Goal: Information Seeking & Learning: Learn about a topic

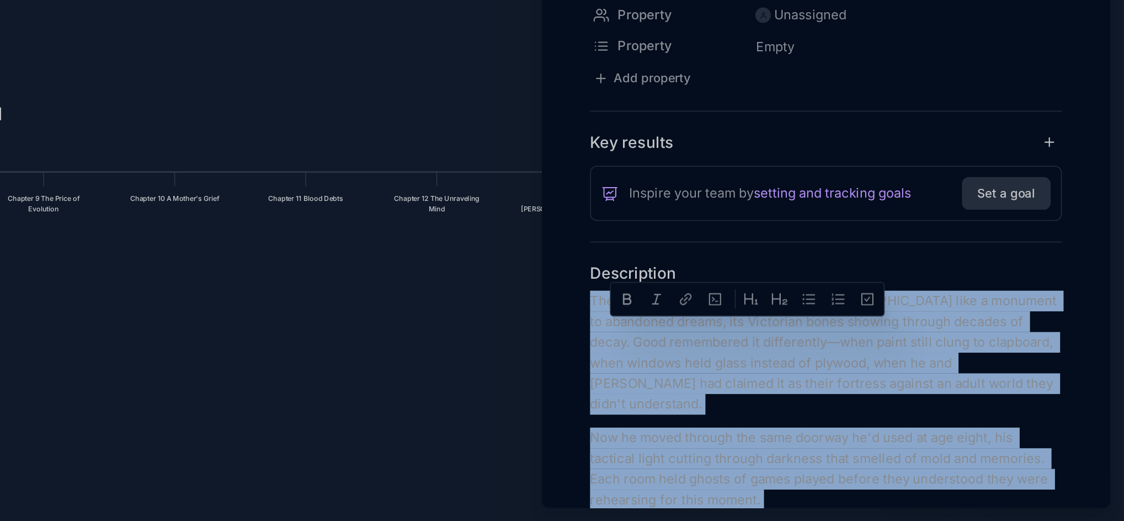
scroll to position [3607, 0]
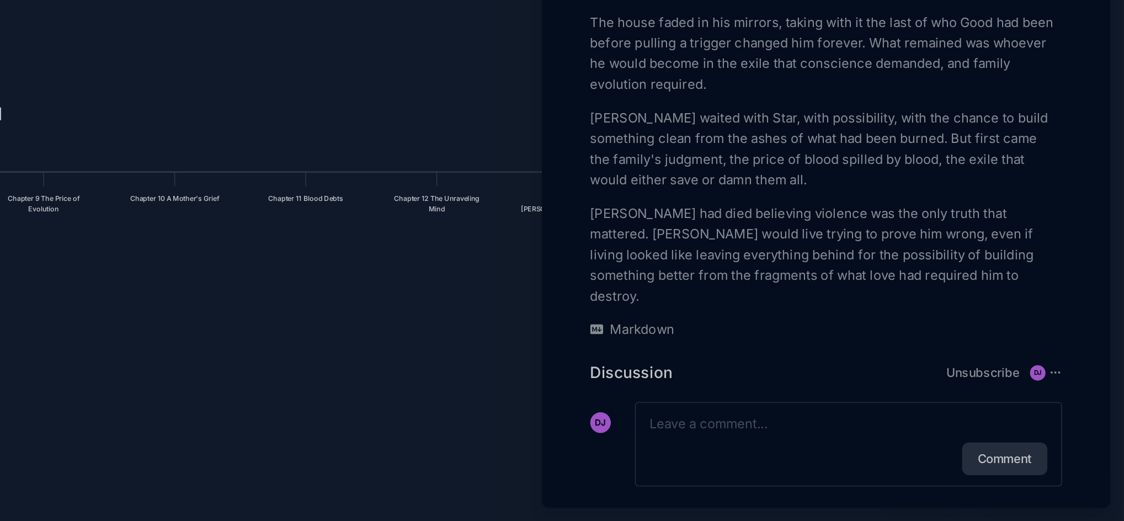
click at [539, 376] on div at bounding box center [562, 260] width 1124 height 521
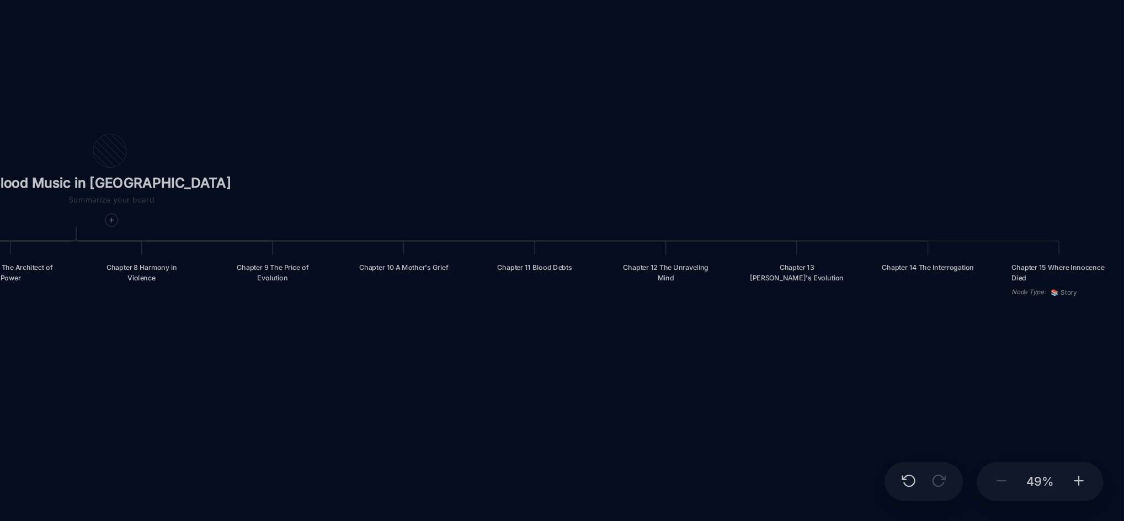
drag, startPoint x: 642, startPoint y: 401, endPoint x: 790, endPoint y: 445, distance: 153.8
click at [790, 445] on div "Blood Music in [GEOGRAPHIC_DATA] Prologue: The Weight of Water Chapter 1 Consci…" at bounding box center [639, 278] width 961 height 486
click at [473, 328] on icon at bounding box center [475, 328] width 4 height 4
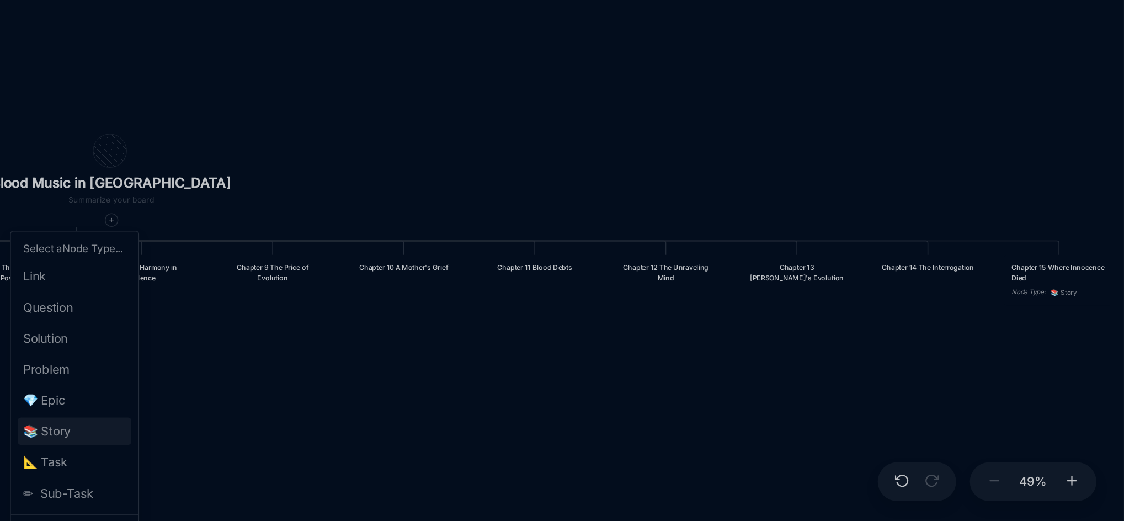
click at [443, 463] on span "📚 Story" at bounding box center [433, 462] width 31 height 13
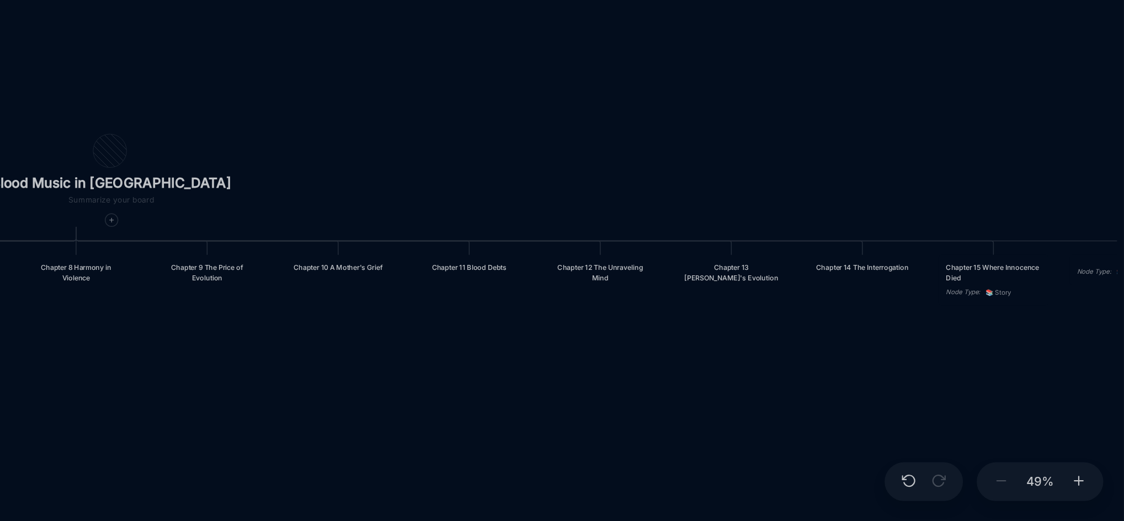
drag, startPoint x: 735, startPoint y: 462, endPoint x: 574, endPoint y: 476, distance: 161.2
click at [574, 476] on div "Blood Music in [GEOGRAPHIC_DATA] Prologue: The Weight of Water Chapter 1 Consci…" at bounding box center [639, 278] width 961 height 486
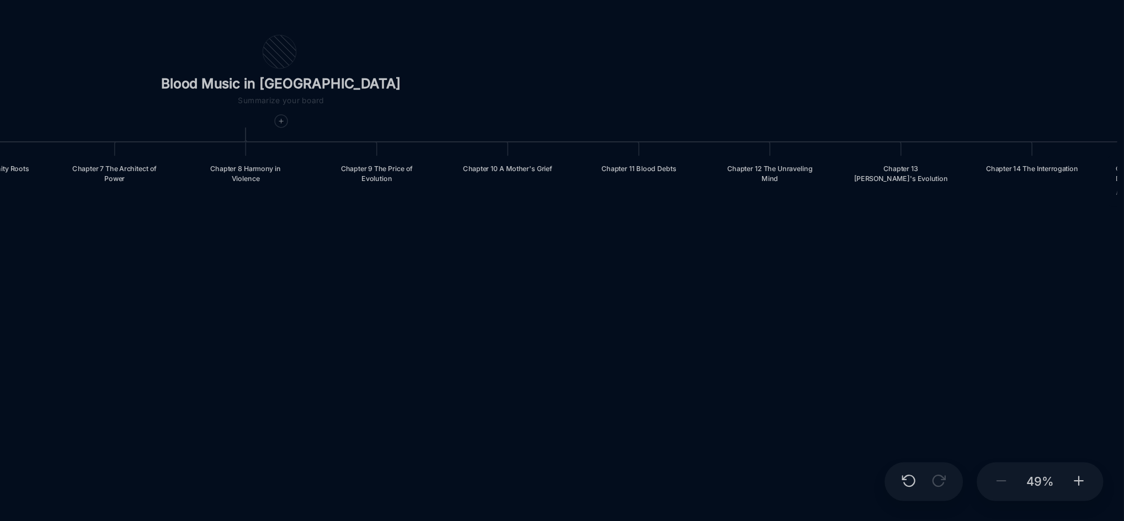
drag, startPoint x: 845, startPoint y: 453, endPoint x: 953, endPoint y: 390, distance: 125.9
click at [953, 390] on div "Blood Music in [GEOGRAPHIC_DATA] Prologue: The Weight of Water Chapter 1 Consci…" at bounding box center [639, 278] width 961 height 486
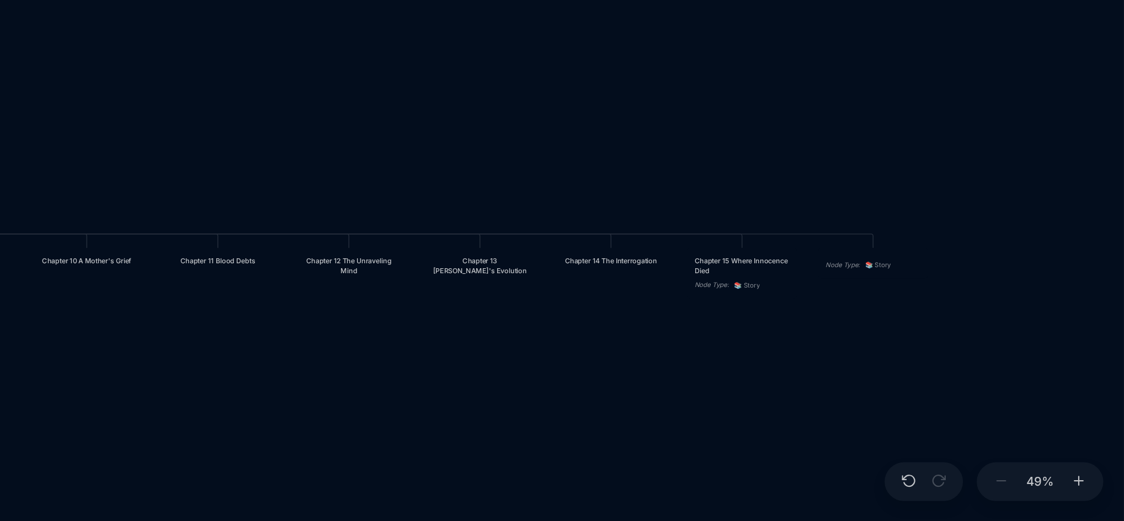
drag, startPoint x: 798, startPoint y: 374, endPoint x: 529, endPoint y: 433, distance: 276.2
click at [529, 433] on div "Blood Music in [GEOGRAPHIC_DATA] Prologue: The Weight of Water Chapter 1 Consci…" at bounding box center [639, 278] width 961 height 486
click at [963, 355] on div "Node Type : 📚 Story" at bounding box center [963, 354] width 71 height 19
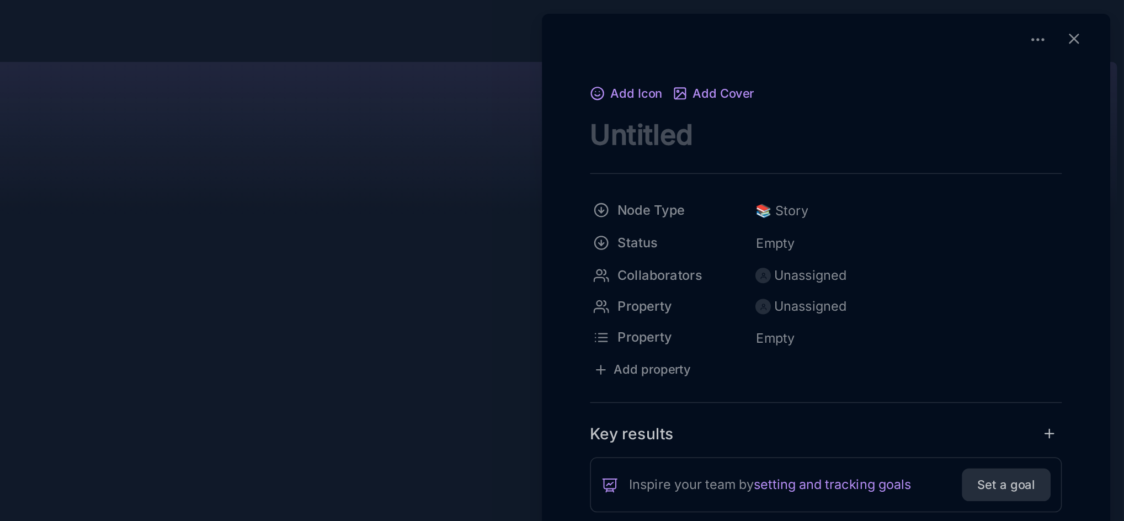
click at [673, 172] on div at bounding box center [562, 260] width 1124 height 521
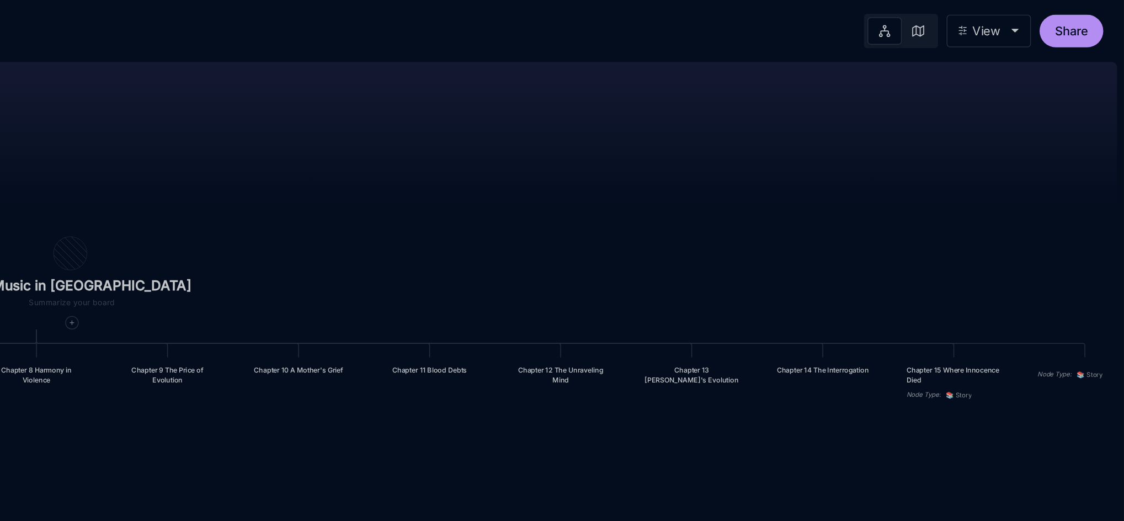
drag, startPoint x: 674, startPoint y: 180, endPoint x: 804, endPoint y: 63, distance: 174.6
click at [804, 63] on div "Blood Music in [GEOGRAPHIC_DATA] Prologue: The Weight of Water Chapter 1 Consci…" at bounding box center [639, 278] width 961 height 486
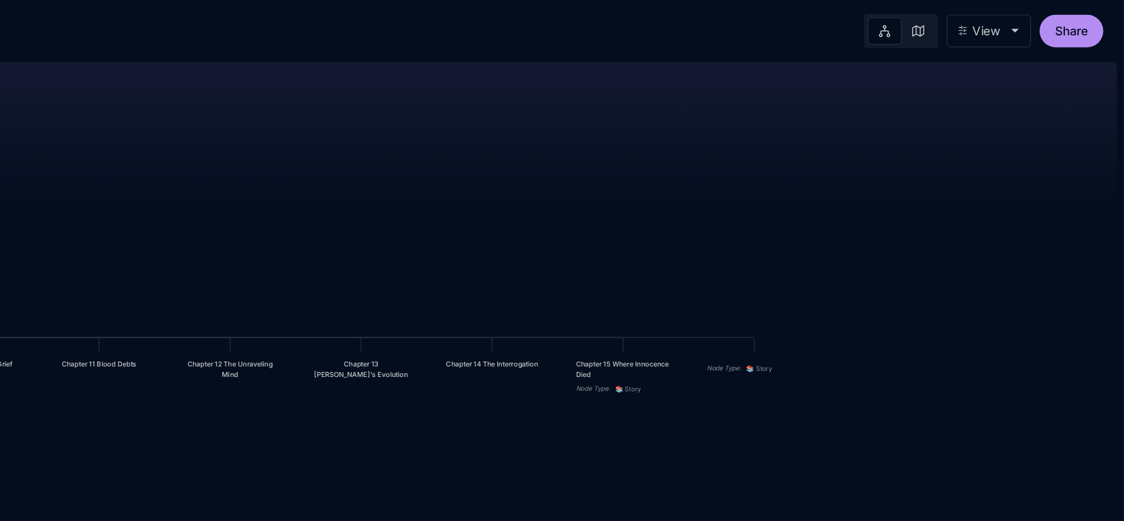
drag, startPoint x: 1033, startPoint y: 106, endPoint x: 813, endPoint y: 100, distance: 220.2
click at [813, 100] on div "Blood Music in [GEOGRAPHIC_DATA] Prologue: The Weight of Water Chapter 1 Consci…" at bounding box center [639, 278] width 961 height 486
click at [883, 237] on span "📚 Story" at bounding box center [875, 233] width 17 height 7
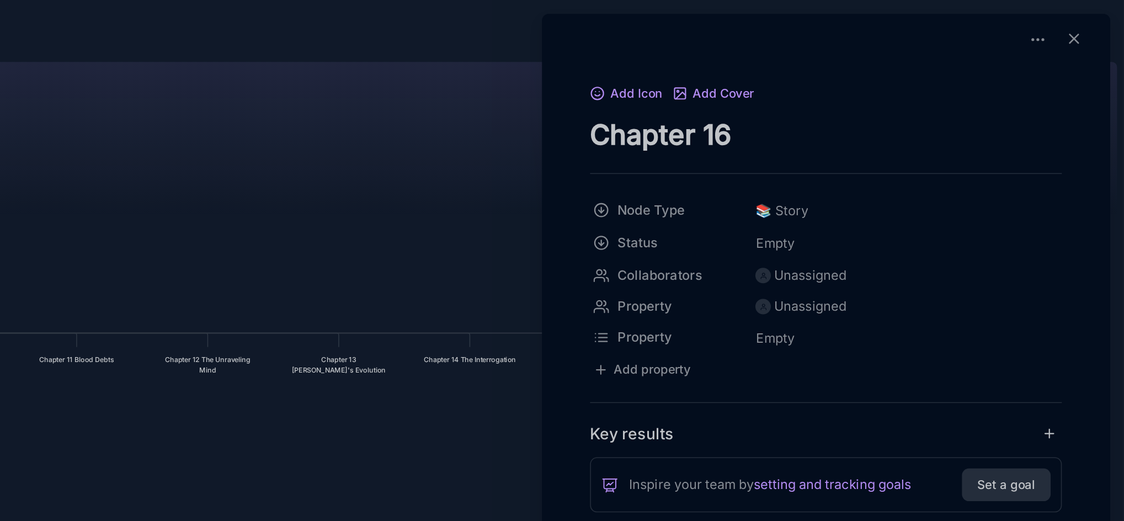
type textarea "Chapter 16"
click at [696, 246] on div at bounding box center [562, 260] width 1124 height 521
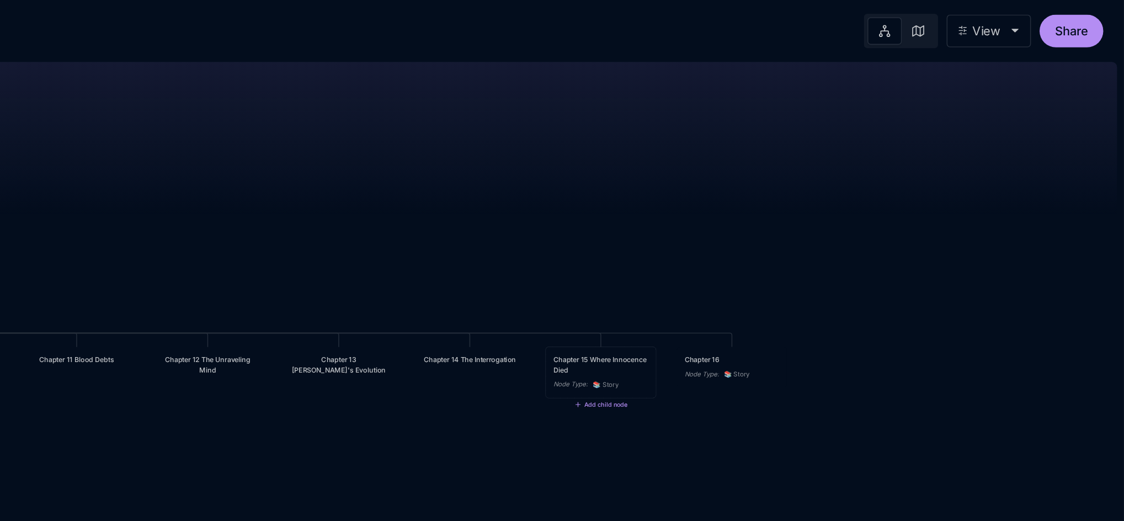
click at [777, 249] on div "Node Type :" at bounding box center [769, 246] width 22 height 7
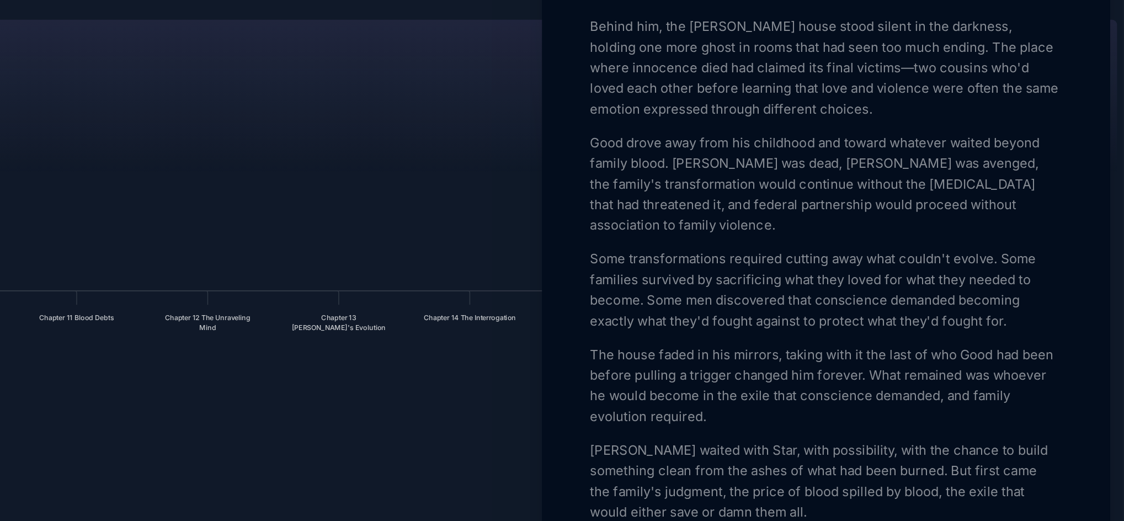
scroll to position [3607, 0]
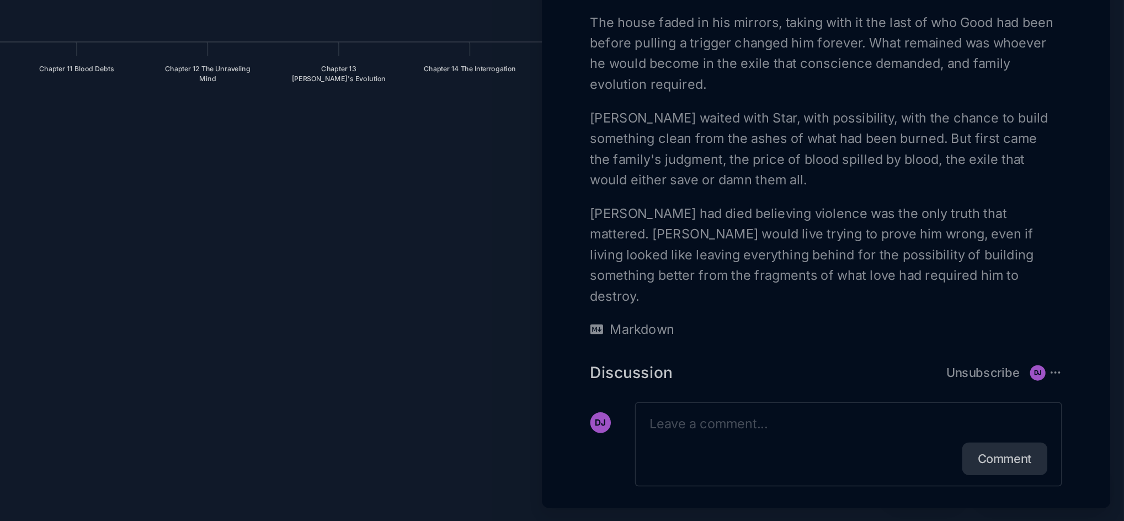
click at [633, 393] on div at bounding box center [562, 260] width 1124 height 521
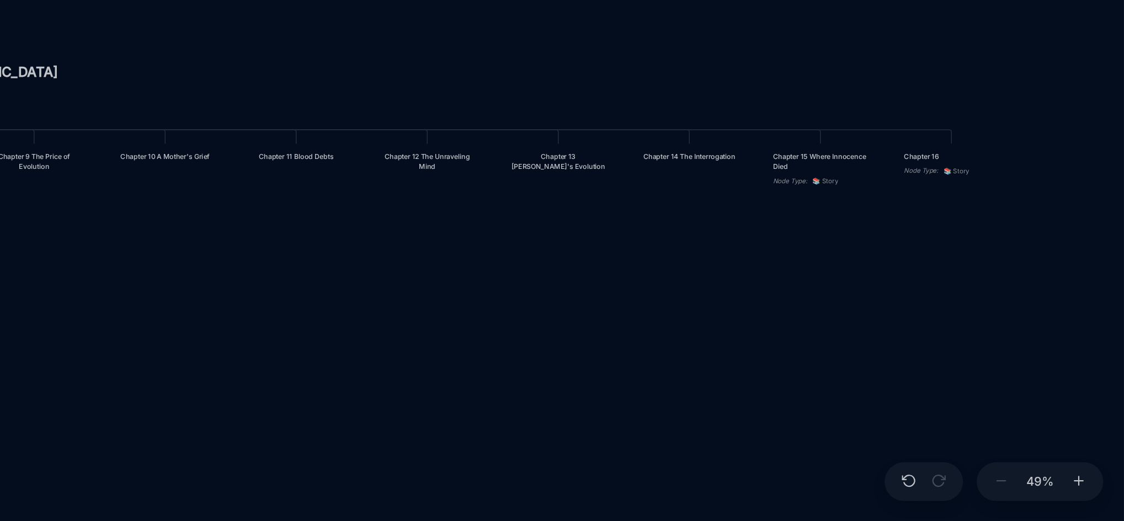
drag, startPoint x: 536, startPoint y: 325, endPoint x: 699, endPoint y: 407, distance: 182.4
click at [699, 407] on div "Blood Music in [GEOGRAPHIC_DATA] Prologue: The Weight of Water Chapter 1 Consci…" at bounding box center [639, 278] width 961 height 486
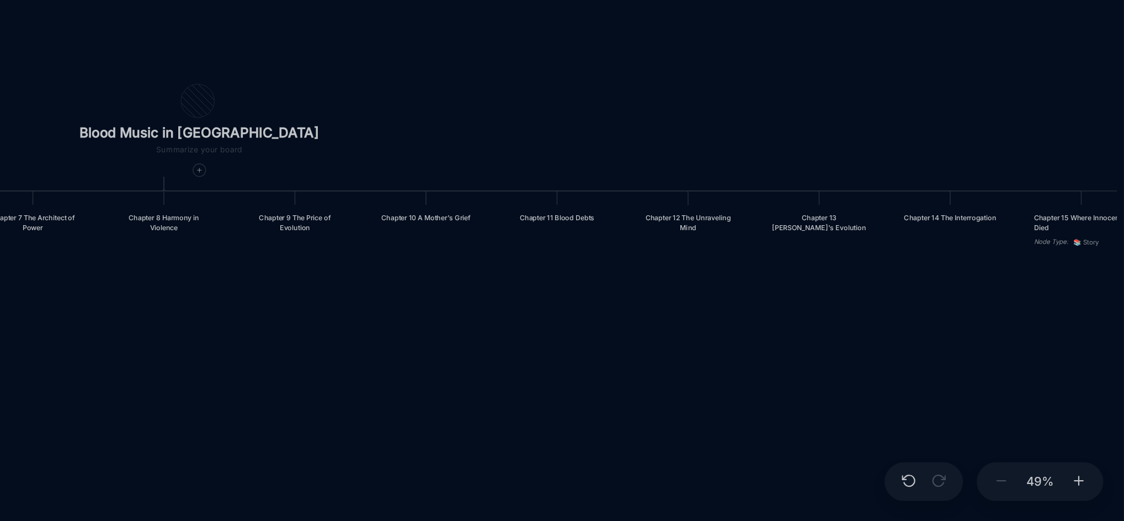
drag, startPoint x: 548, startPoint y: 402, endPoint x: 694, endPoint y: 415, distance: 145.7
click at [694, 415] on div "Blood Music in [GEOGRAPHIC_DATA] Prologue: The Weight of Water Chapter 1 Consci…" at bounding box center [639, 278] width 961 height 486
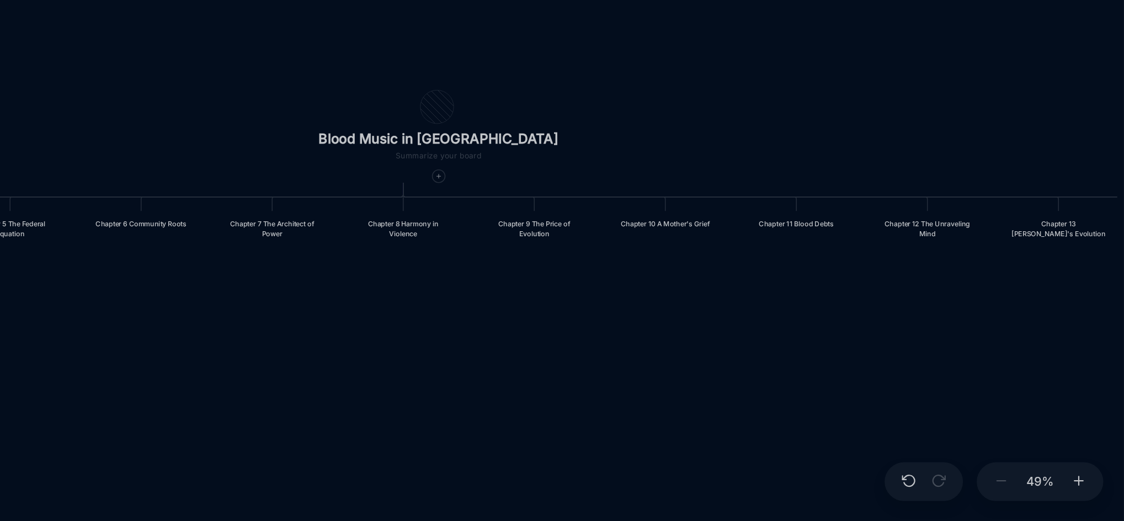
drag, startPoint x: 550, startPoint y: 416, endPoint x: 705, endPoint y: 424, distance: 155.2
click at [705, 424] on div "Blood Music in [GEOGRAPHIC_DATA] Prologue: The Weight of Water Chapter 1 Consci…" at bounding box center [639, 278] width 961 height 486
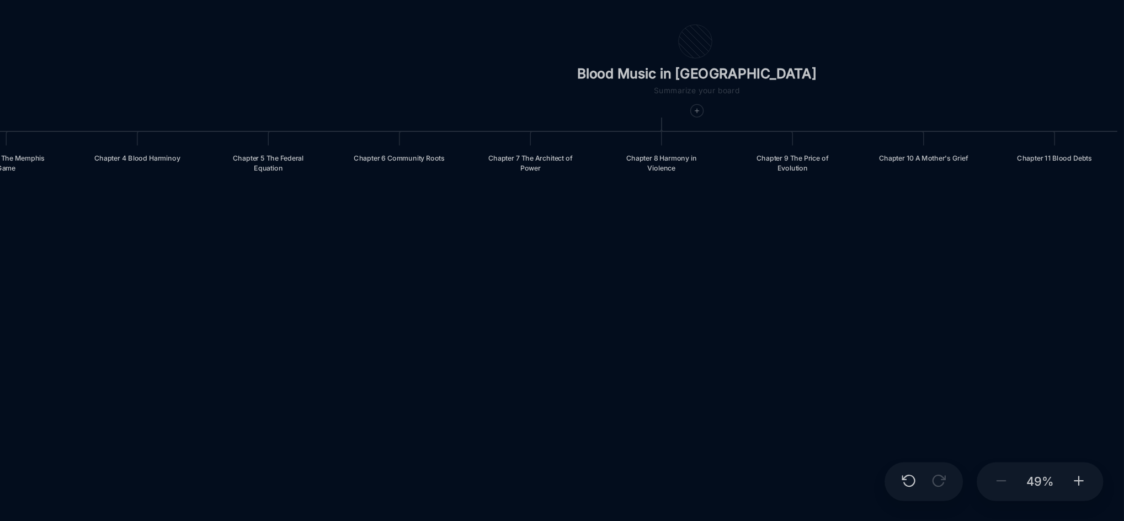
drag, startPoint x: 548, startPoint y: 418, endPoint x: 729, endPoint y: 372, distance: 186.1
click at [729, 372] on div "Blood Music in [GEOGRAPHIC_DATA] Prologue: The Weight of Water Chapter 1 Consci…" at bounding box center [639, 278] width 961 height 486
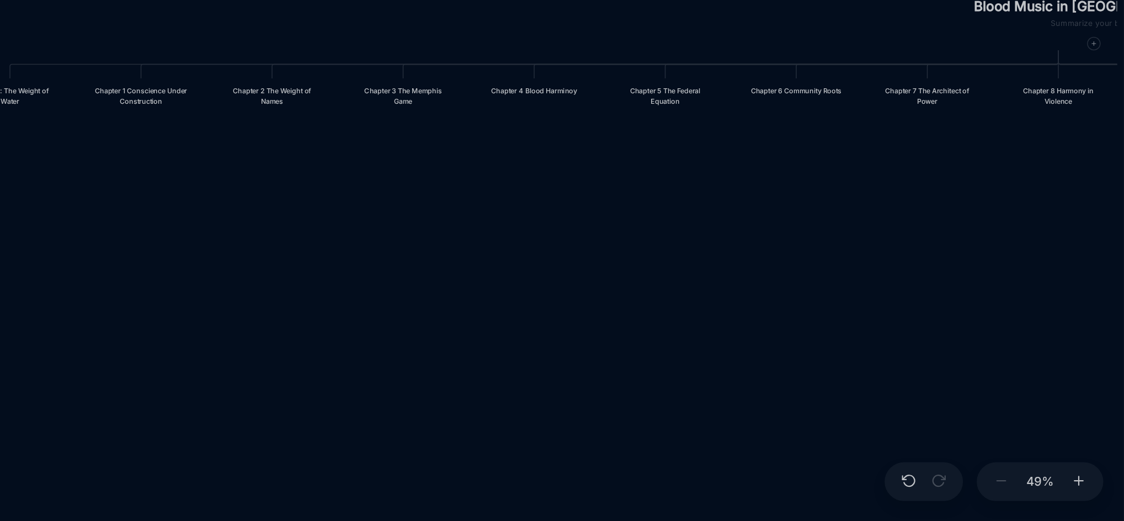
drag, startPoint x: 562, startPoint y: 363, endPoint x: 817, endPoint y: 326, distance: 258.1
click at [817, 326] on div "Blood Music in [GEOGRAPHIC_DATA] Prologue: The Weight of Water Chapter 1 Consci…" at bounding box center [639, 278] width 961 height 486
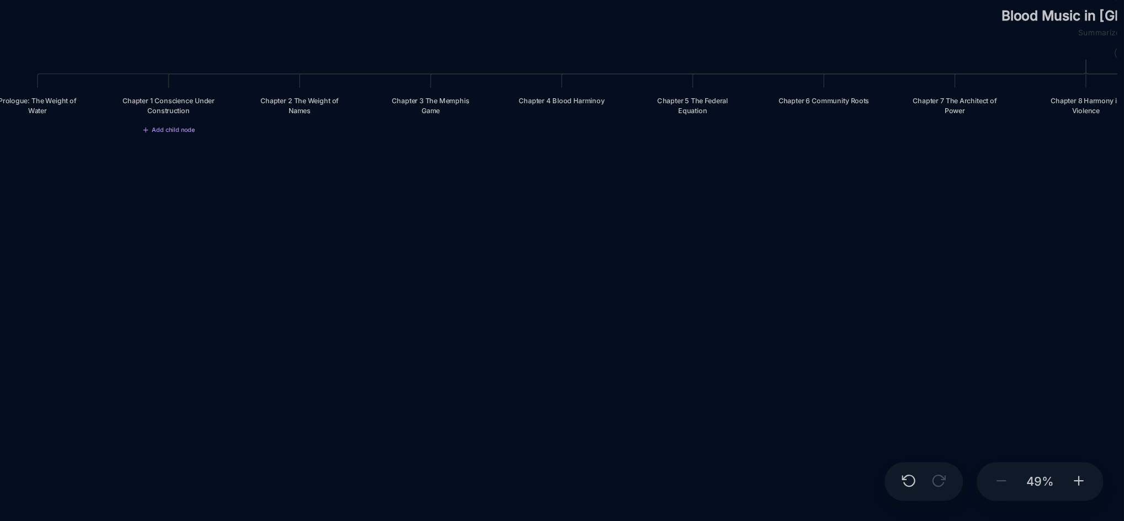
click at [521, 255] on div "Chapter 1 Conscience Under Construction" at bounding box center [511, 254] width 61 height 13
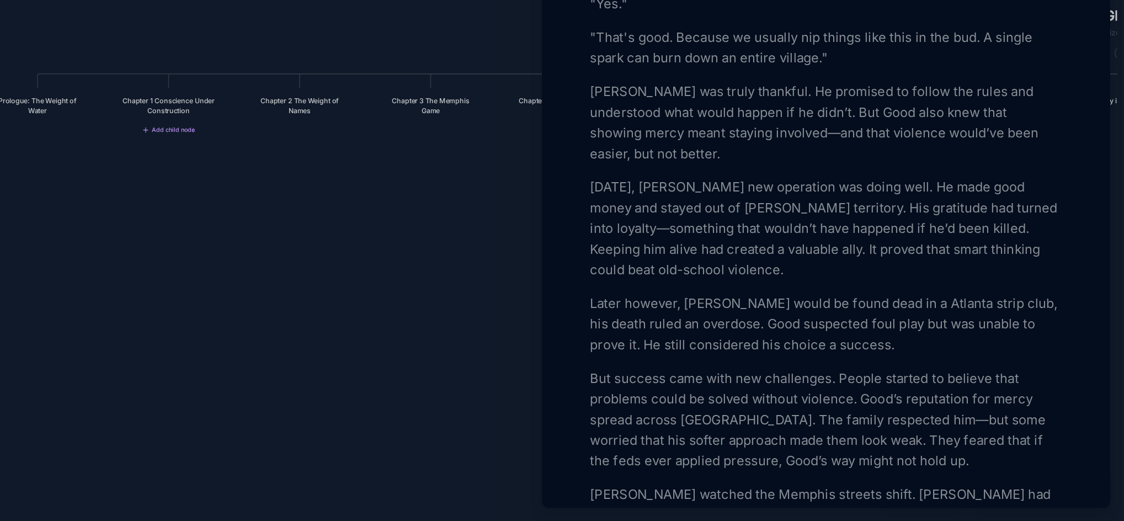
scroll to position [1383, 0]
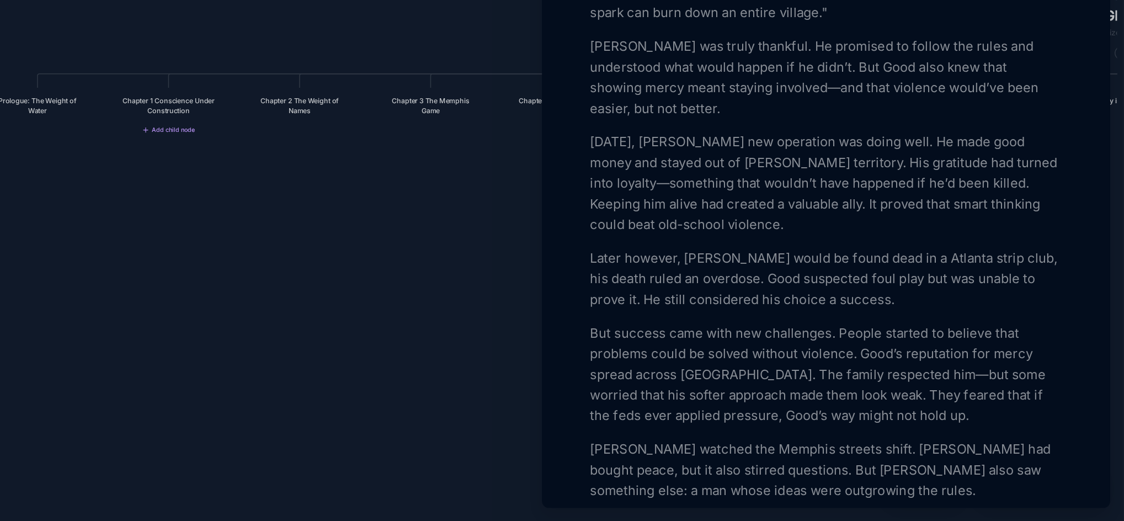
click at [782, 358] on p "Later however, [PERSON_NAME] would be found dead in a Atlanta strip club, his d…" at bounding box center [933, 365] width 302 height 40
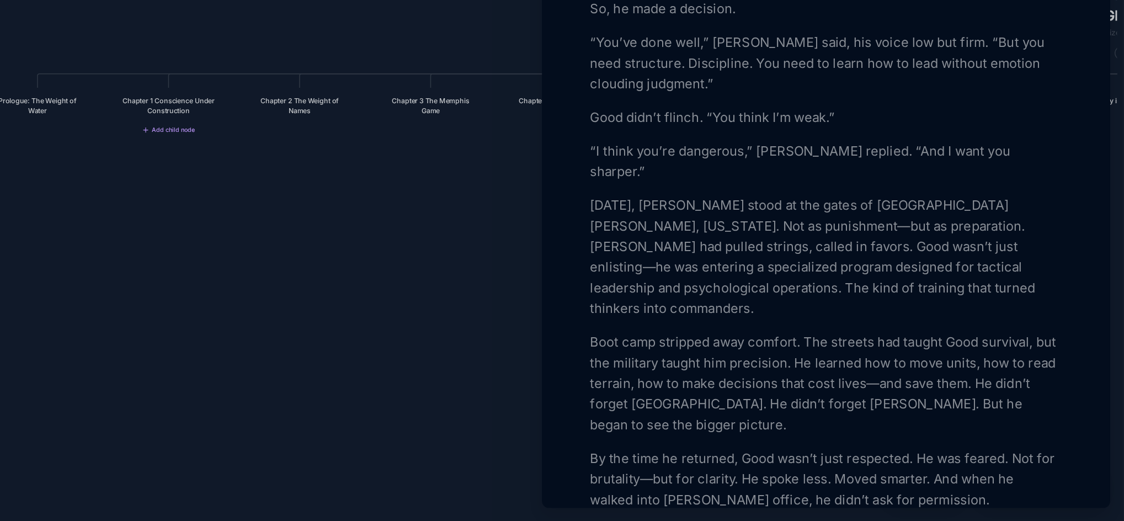
scroll to position [1687, 0]
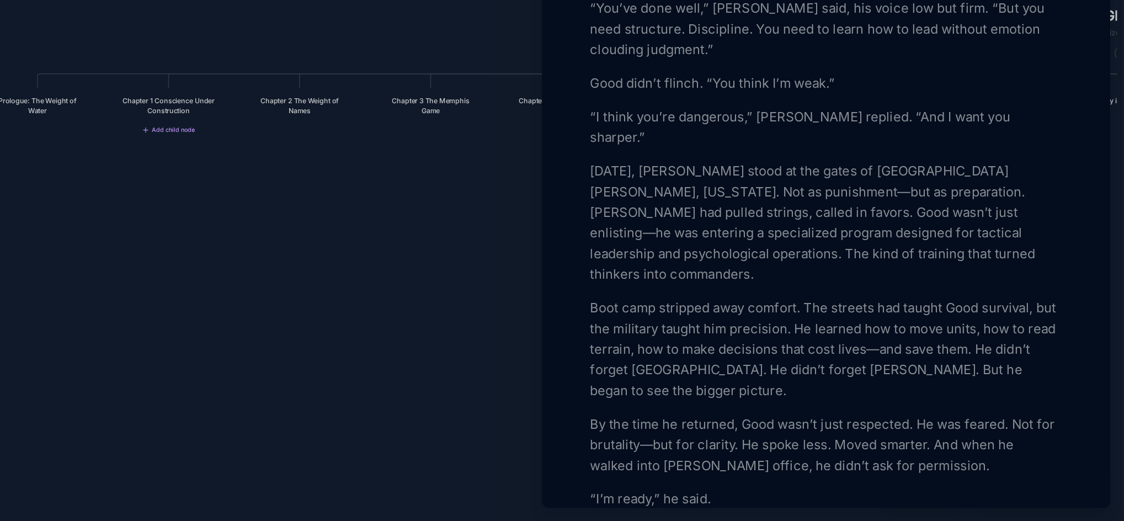
click at [651, 354] on div at bounding box center [562, 260] width 1124 height 521
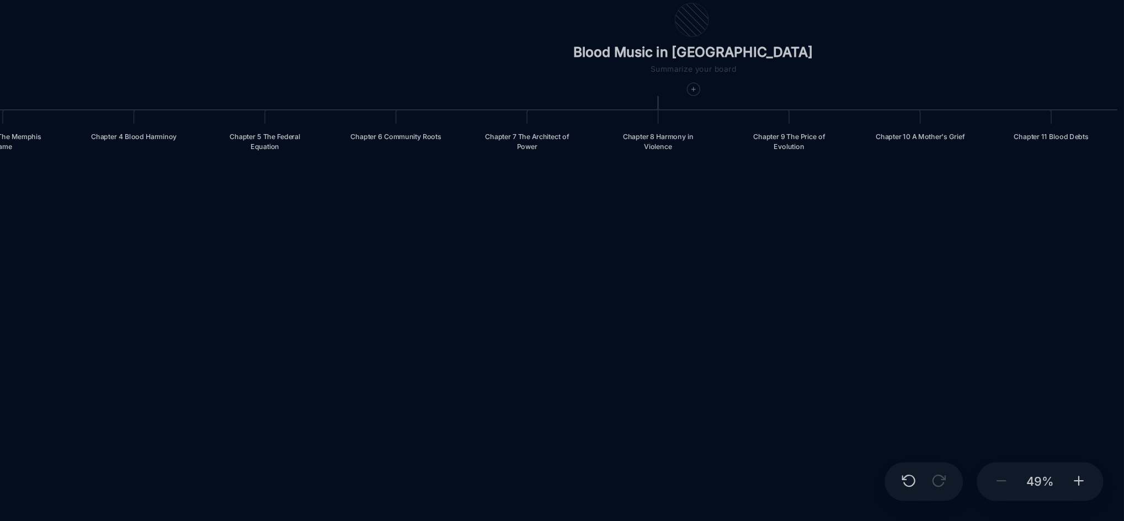
drag, startPoint x: 853, startPoint y: 370, endPoint x: 579, endPoint y: 393, distance: 275.2
click at [579, 393] on div "Blood Music in [GEOGRAPHIC_DATA] Prologue: The Weight of Water Chapter 1 Consci…" at bounding box center [639, 278] width 961 height 486
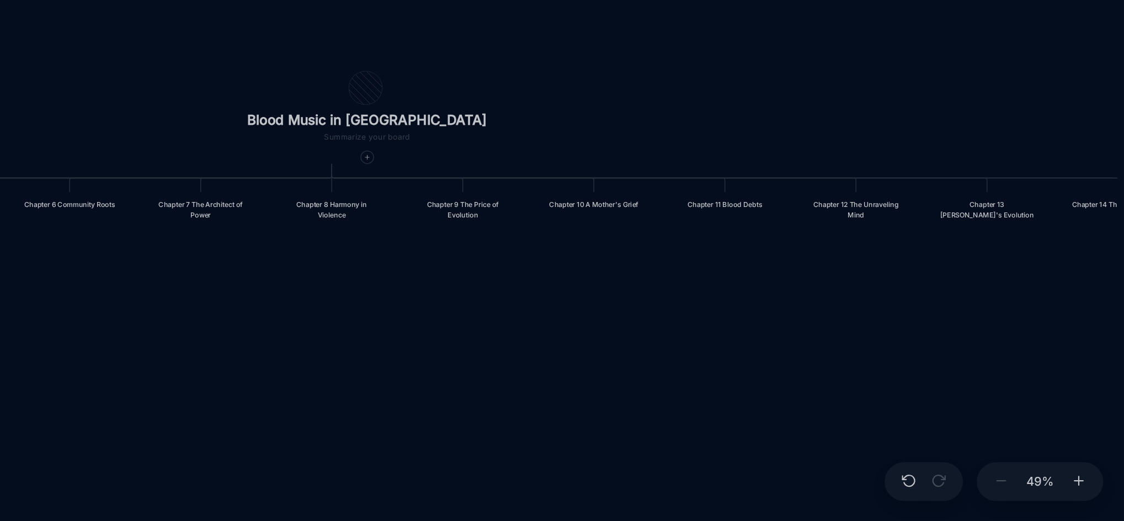
drag, startPoint x: 940, startPoint y: 365, endPoint x: 731, endPoint y: 409, distance: 213.6
click at [731, 409] on div "Blood Music in [GEOGRAPHIC_DATA] Prologue: The Weight of Water Chapter 1 Consci…" at bounding box center [639, 278] width 961 height 486
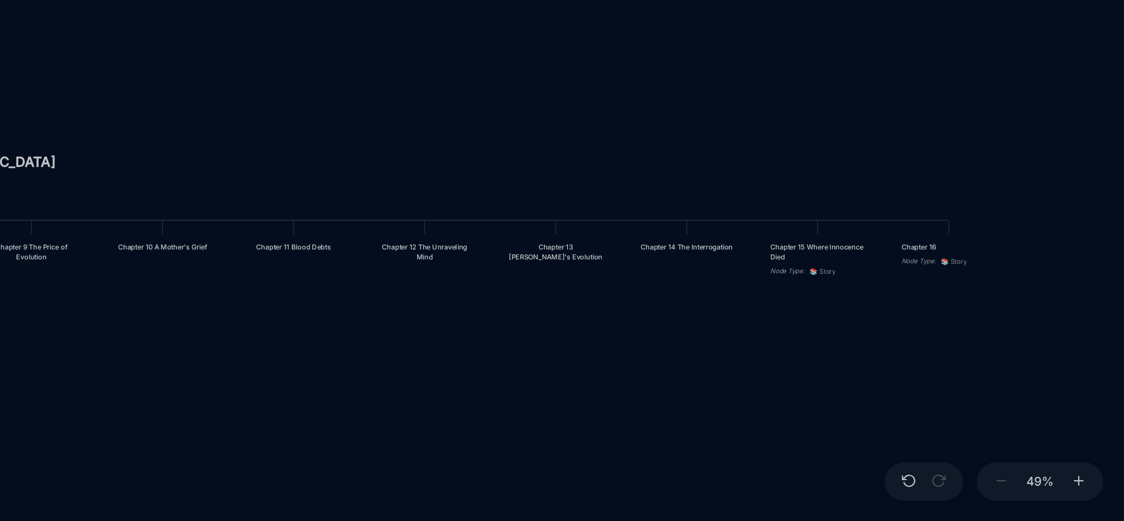
drag, startPoint x: 1075, startPoint y: 389, endPoint x: 799, endPoint y: 416, distance: 277.7
click at [799, 416] on div "Blood Music in [GEOGRAPHIC_DATA] Prologue: The Weight of Water Chapter 1 Consci…" at bounding box center [639, 278] width 961 height 486
click at [925, 354] on div "Chapter 15 Where Innocence Died" at bounding box center [927, 348] width 61 height 13
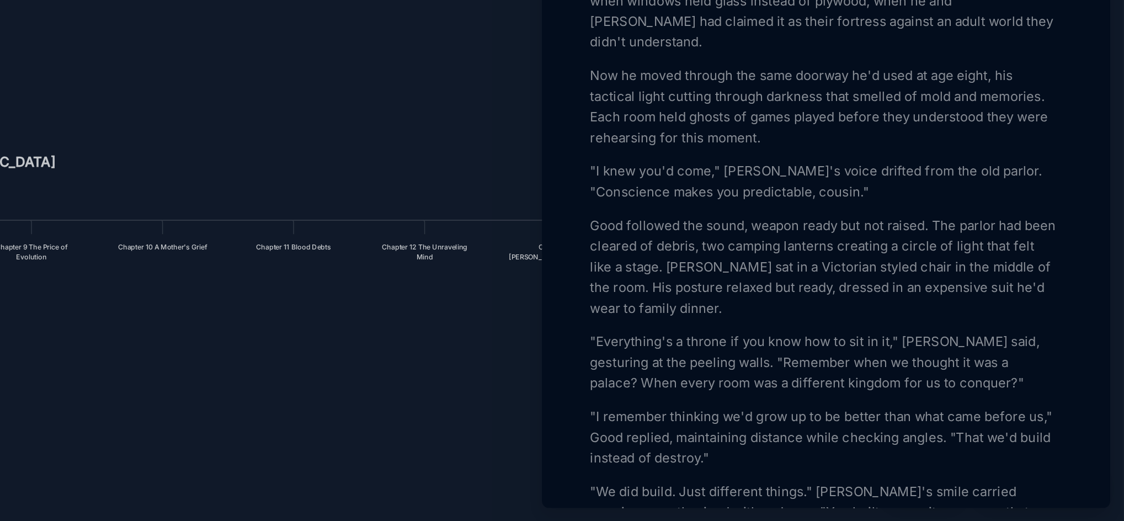
scroll to position [235, 0]
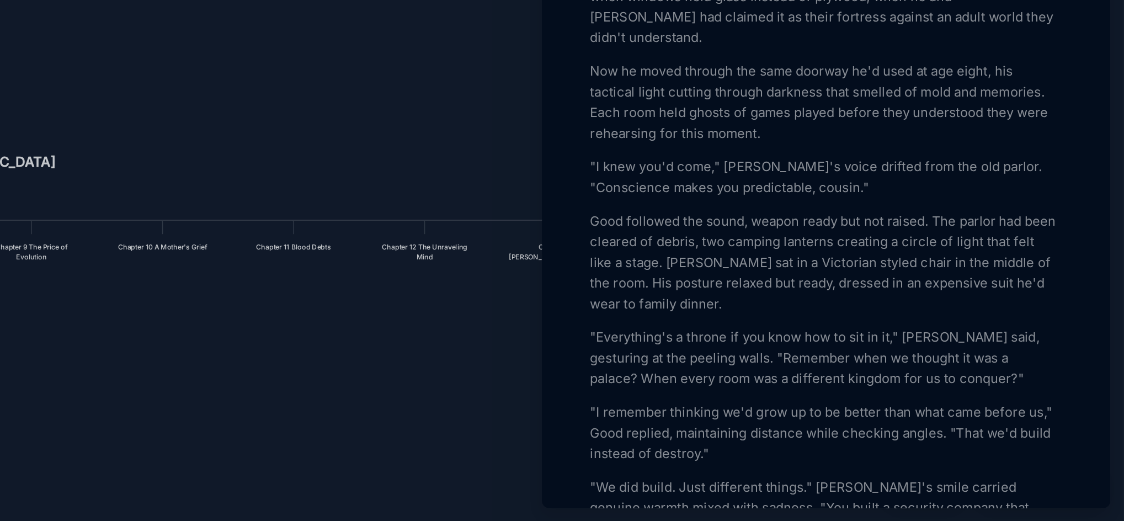
click at [712, 428] on div at bounding box center [562, 260] width 1124 height 521
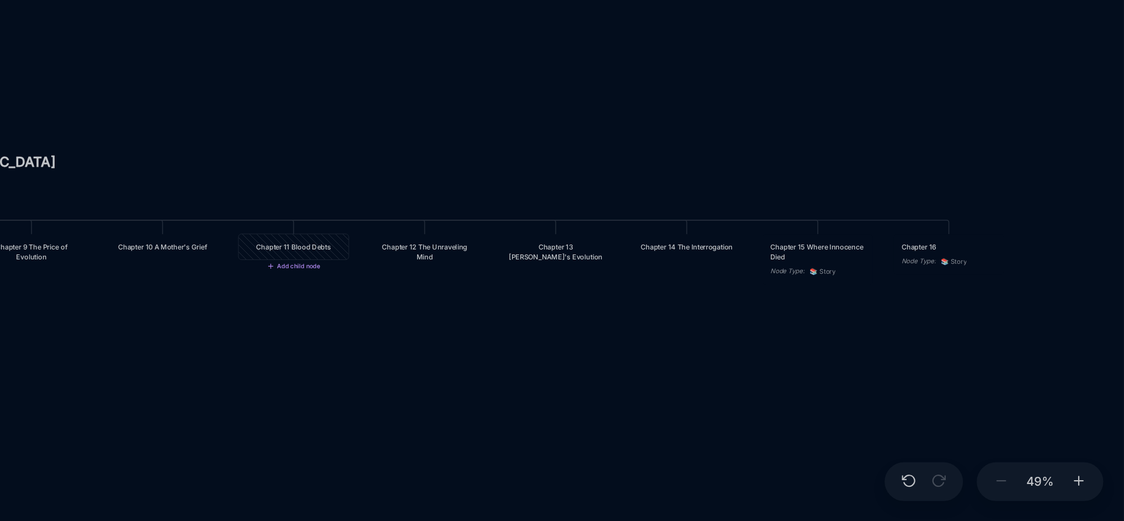
click at [584, 348] on div "Chapter 11 Blood Debts" at bounding box center [591, 345] width 61 height 7
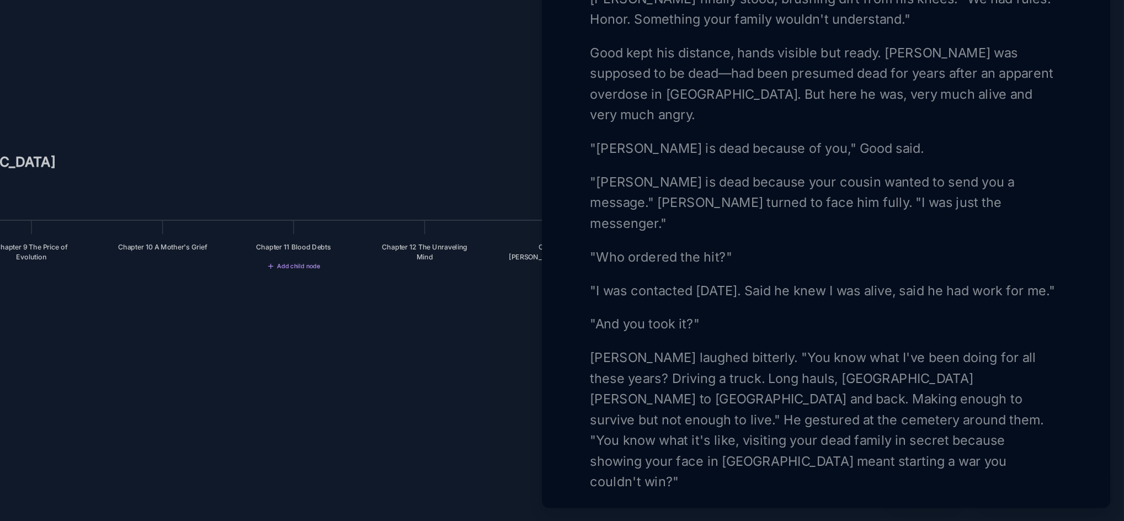
scroll to position [441, 0]
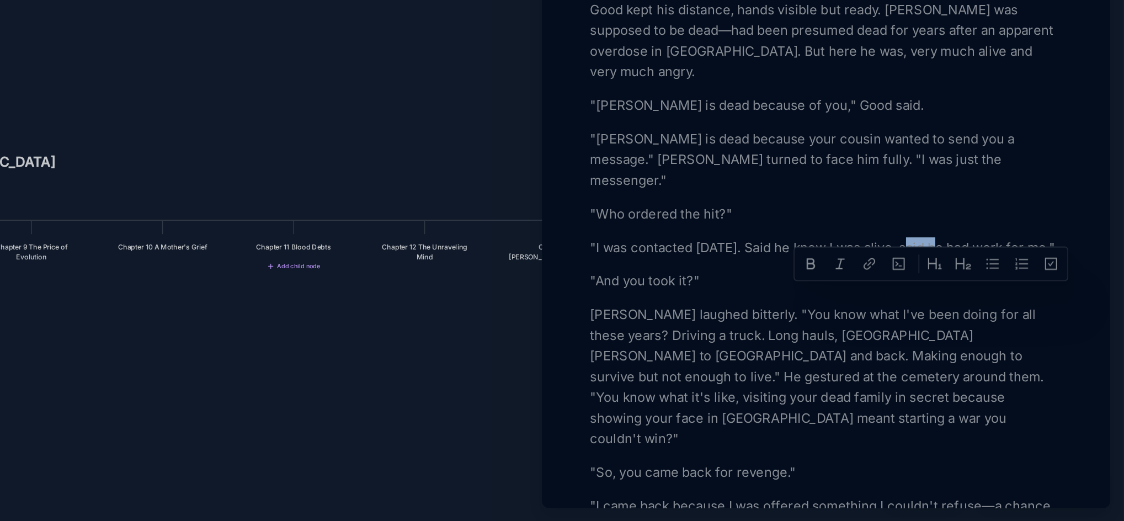
drag, startPoint x: 1009, startPoint y: 382, endPoint x: 991, endPoint y: 380, distance: 18.3
click at [991, 352] on p ""I was contacted [DATE]. Said he knew I was alive, said he had work for me."" at bounding box center [933, 345] width 302 height 13
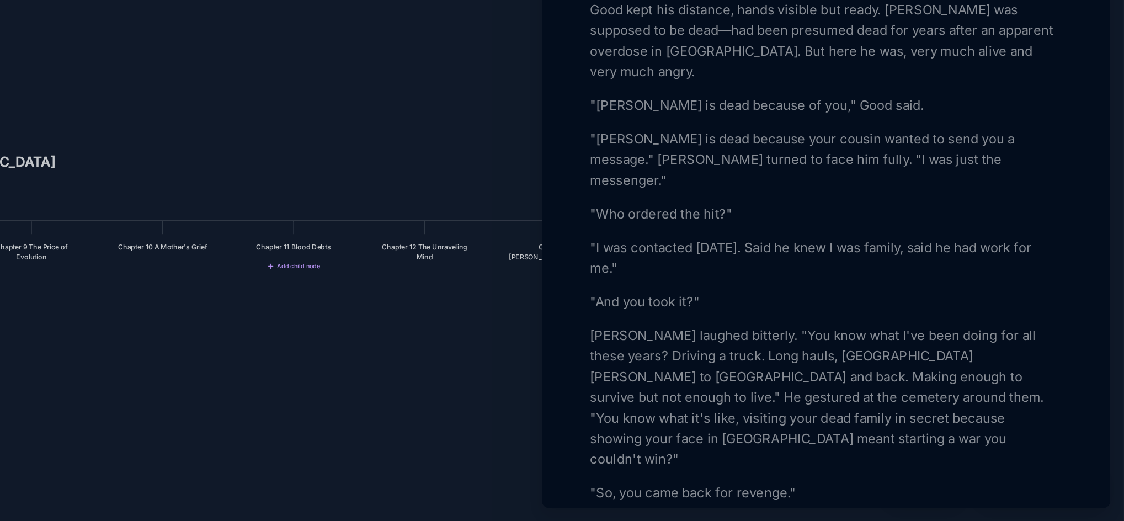
click at [905, 387] on p ""And you took it?"" at bounding box center [933, 380] width 302 height 13
drag, startPoint x: 1030, startPoint y: 433, endPoint x: 1021, endPoint y: 433, distance: 9.4
click at [1021, 433] on p "[PERSON_NAME] laughed bitterly. "You know what I've been doing for all these ye…" at bounding box center [933, 441] width 302 height 93
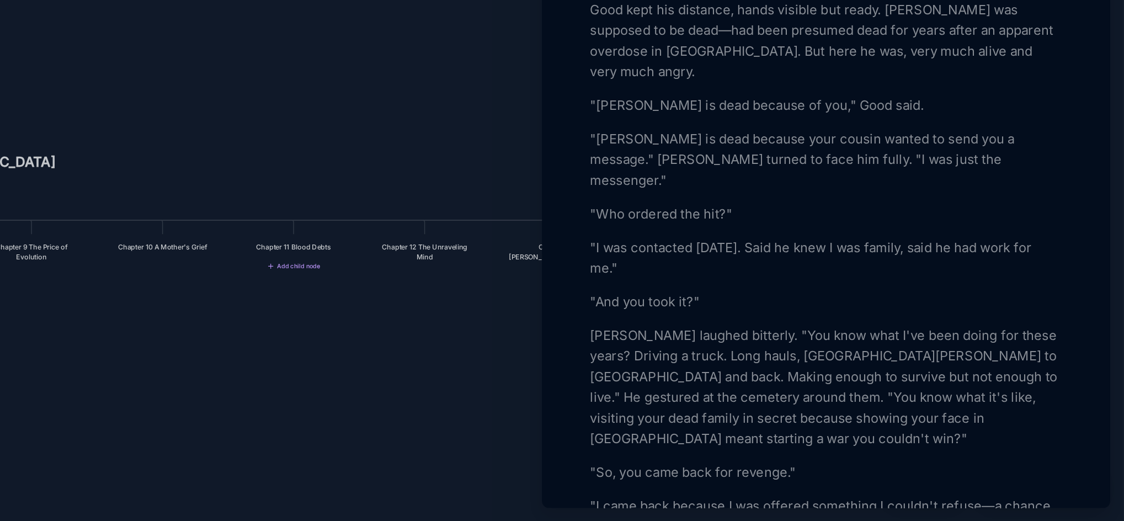
click at [1040, 433] on p "[PERSON_NAME] laughed bitterly. "You know what I've been doing for these years?…" at bounding box center [933, 434] width 302 height 79
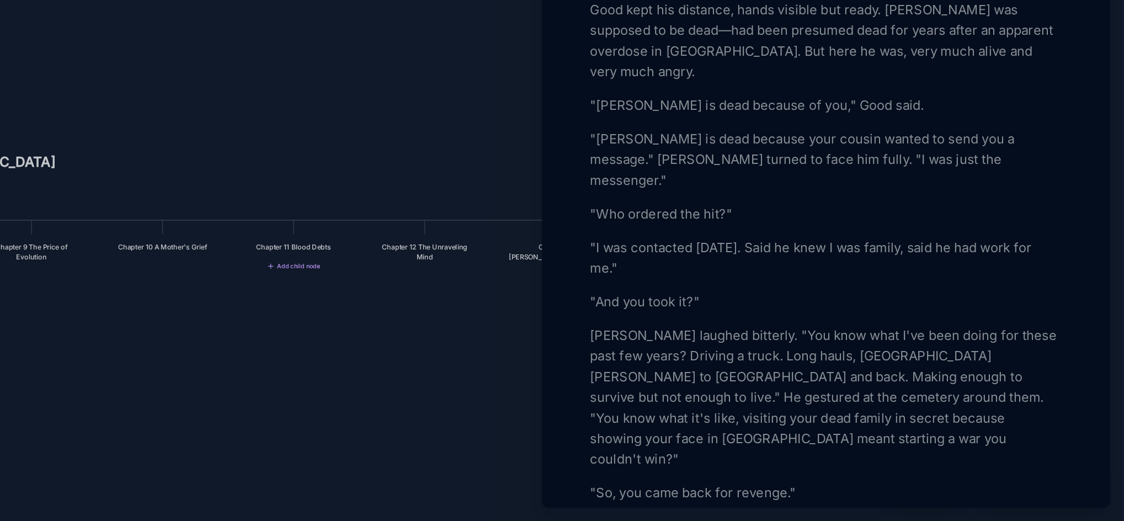
click at [898, 473] on p "[PERSON_NAME] laughed bitterly. "You know what I've been doing for these past f…" at bounding box center [933, 441] width 302 height 93
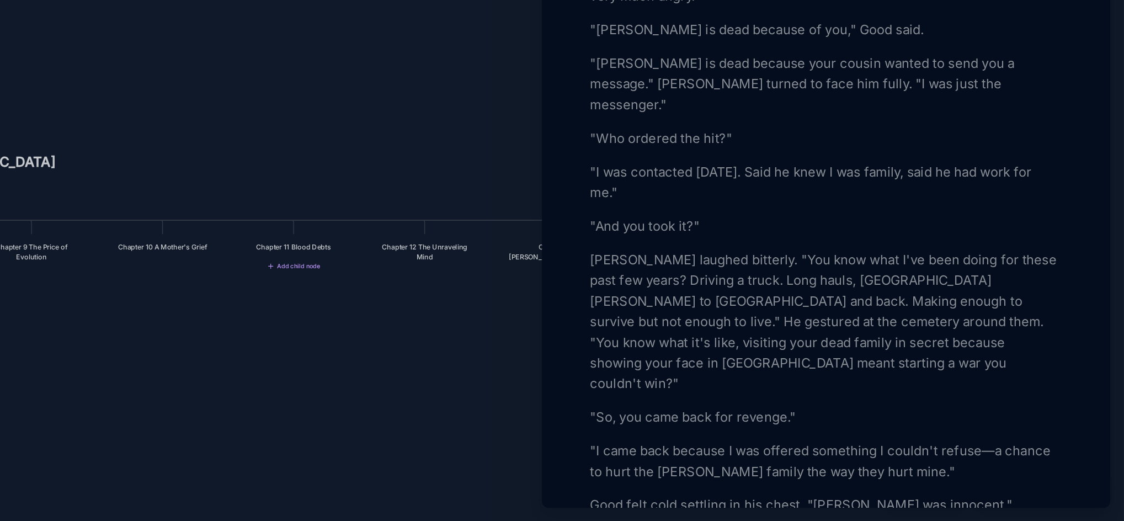
scroll to position [512, 0]
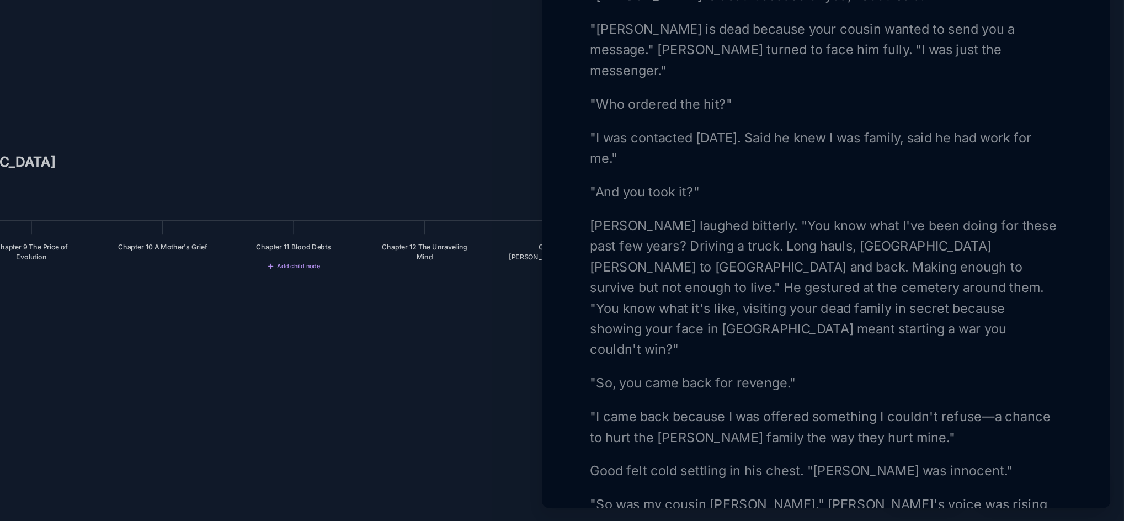
click at [807, 417] on p "[PERSON_NAME] laughed bitterly. "You know what I've been doing for these past f…" at bounding box center [933, 370] width 302 height 93
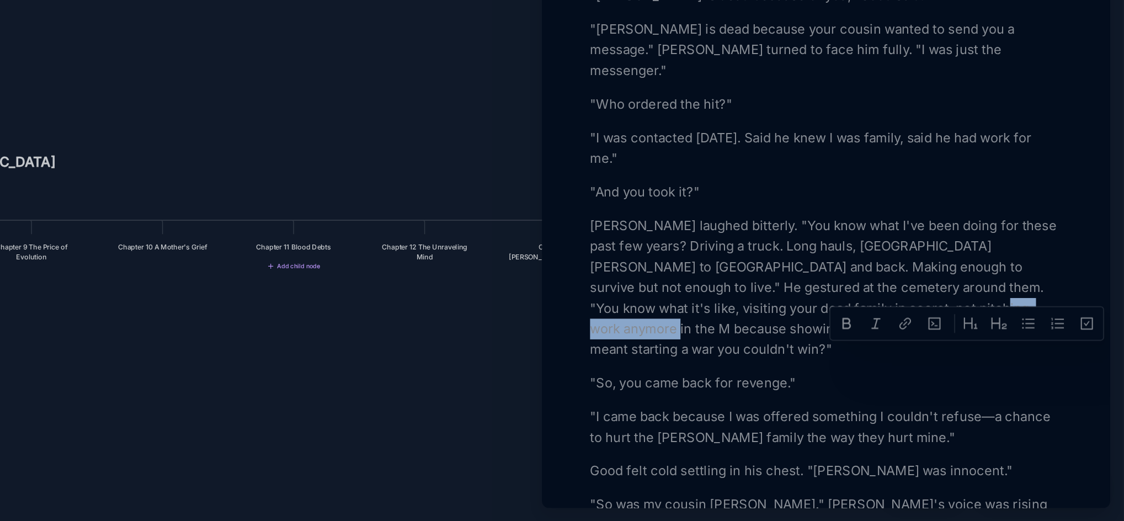
drag, startPoint x: 988, startPoint y: 418, endPoint x: 1059, endPoint y: 417, distance: 70.6
click at [1059, 417] on p "[PERSON_NAME] laughed bitterly. "You know what I've been doing for these past f…" at bounding box center [933, 370] width 302 height 93
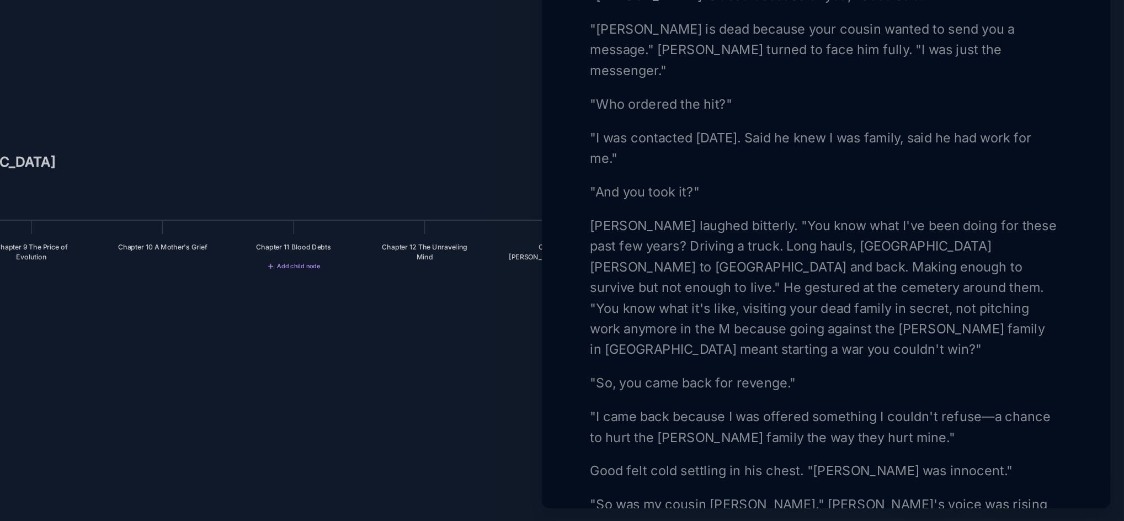
click at [987, 415] on p "[PERSON_NAME] laughed bitterly. "You know what I've been doing for these past f…" at bounding box center [933, 370] width 302 height 93
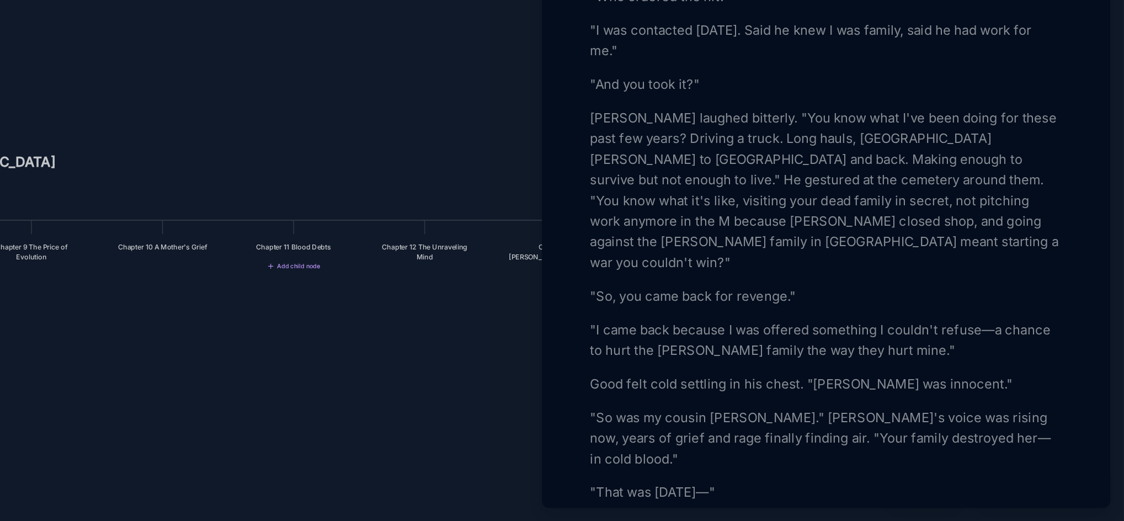
scroll to position [603, 0]
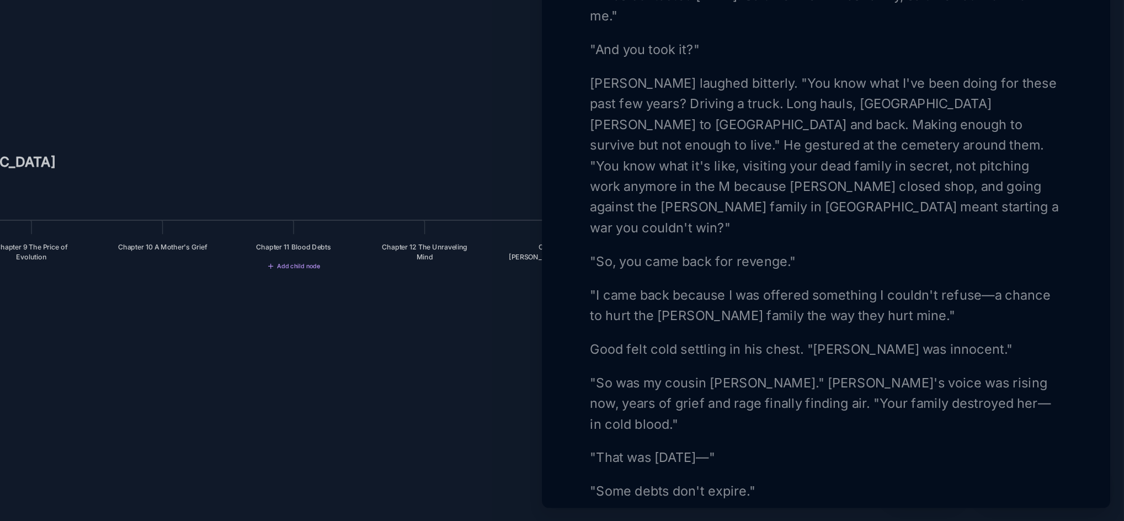
click at [814, 450] on p ""So was my cousin [PERSON_NAME]." [PERSON_NAME]'s voice was rising now, years o…" at bounding box center [933, 445] width 302 height 40
click at [887, 452] on p ""So were my cousin [PERSON_NAME]." [PERSON_NAME]'s voice was rising now, years …" at bounding box center [933, 445] width 302 height 40
click at [889, 450] on p ""So were my cousin [PERSON_NAME]." [PERSON_NAME]'s voice was rising now, years …" at bounding box center [933, 445] width 302 height 40
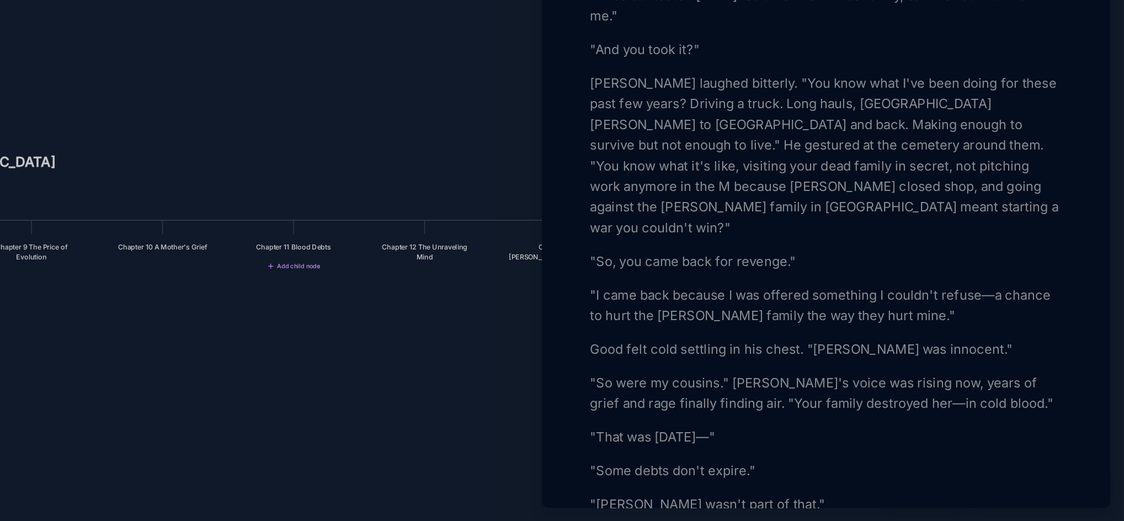
click at [971, 452] on p ""So were my cousins." [PERSON_NAME]'s voice was rising now, years of grief and …" at bounding box center [933, 438] width 302 height 26
click at [974, 452] on p ""So were my cousins." [PERSON_NAME]'s voice was rising now, years of grief and …" at bounding box center [933, 438] width 302 height 26
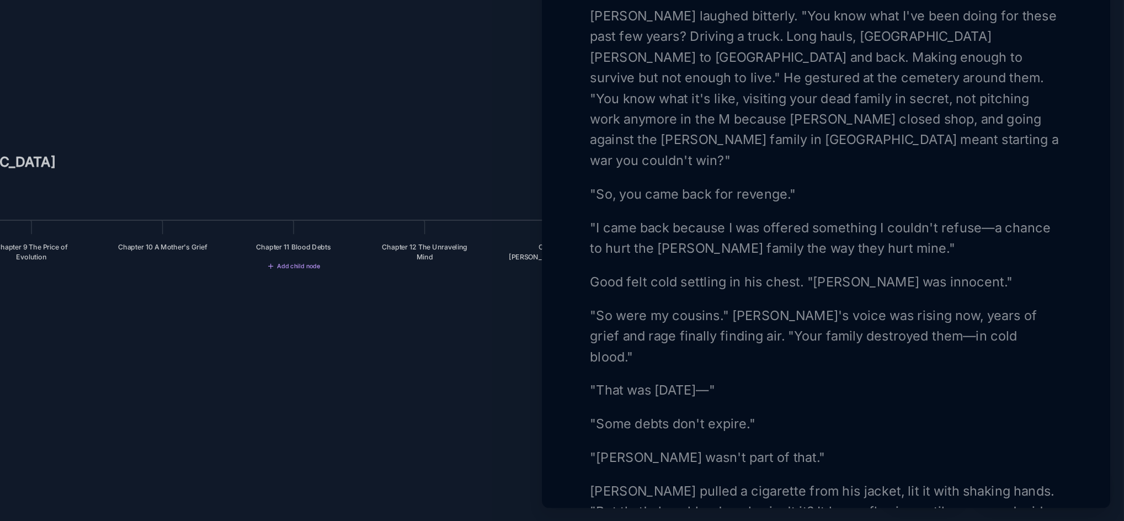
scroll to position [659, 0]
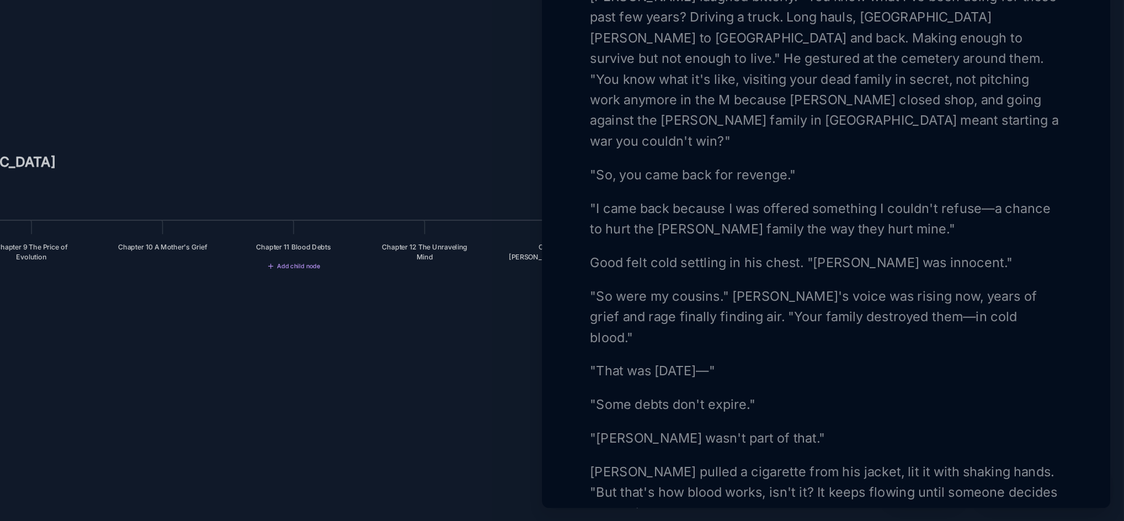
click at [924, 452] on p ""Some debts don't expire."" at bounding box center [933, 445] width 302 height 13
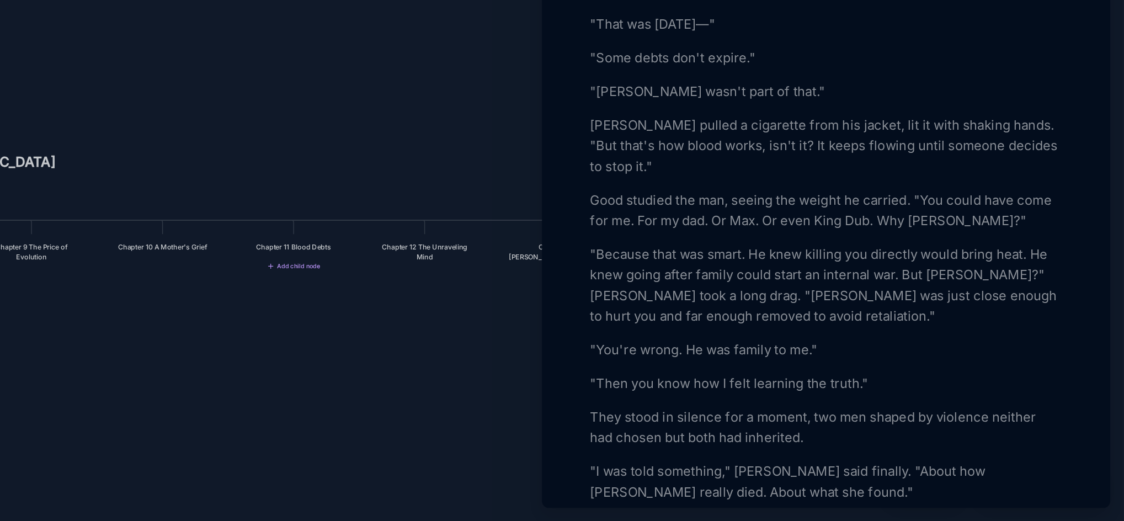
scroll to position [903, 0]
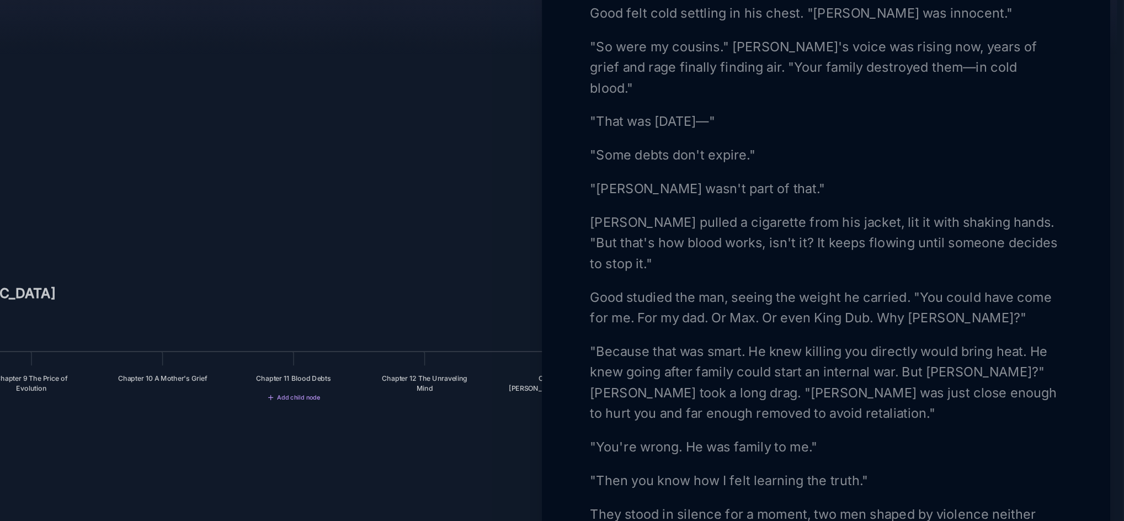
click at [893, 207] on p ""Some debts don't expire."" at bounding box center [933, 201] width 302 height 13
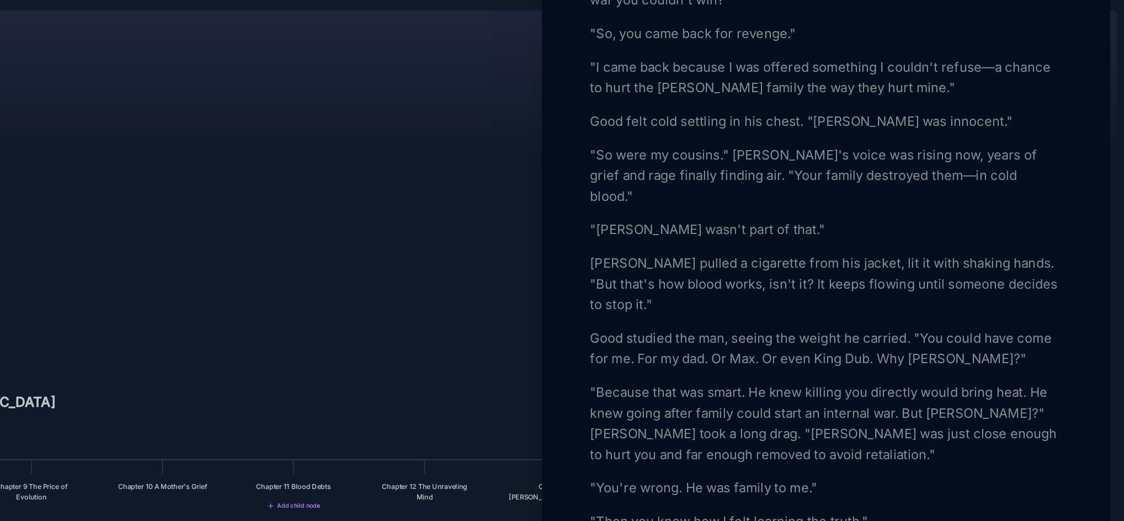
click at [816, 149] on p ""So were my cousins." [PERSON_NAME]'s voice was rising now, years of grief and …" at bounding box center [933, 146] width 302 height 40
click at [859, 152] on p ""So was my cousins." [PERSON_NAME]'s voice was rising now, years of grief and r…" at bounding box center [933, 146] width 302 height 40
click at [999, 166] on p ""So was my cousin [PERSON_NAME]." [PERSON_NAME]'s voice was rising now, years o…" at bounding box center [933, 146] width 302 height 40
click at [786, 176] on div "Good tracked [PERSON_NAME] down to the [GEOGRAPHIC_DATA], kneeling beside a wea…" at bounding box center [933, 469] width 302 height 2039
click at [782, 180] on p ""[PERSON_NAME] wasn't part of that."" at bounding box center [933, 180] width 302 height 13
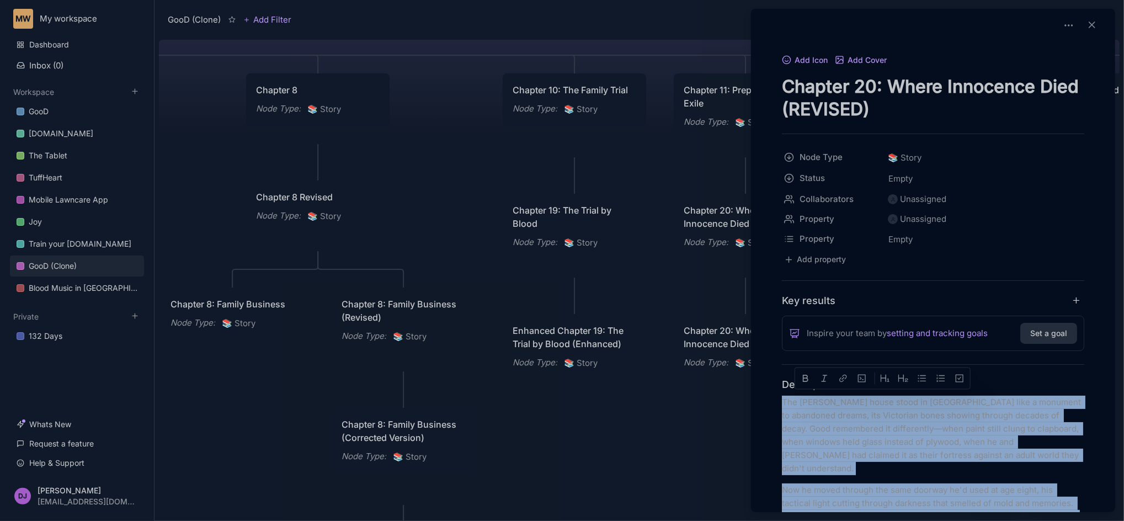
scroll to position [3630, 0]
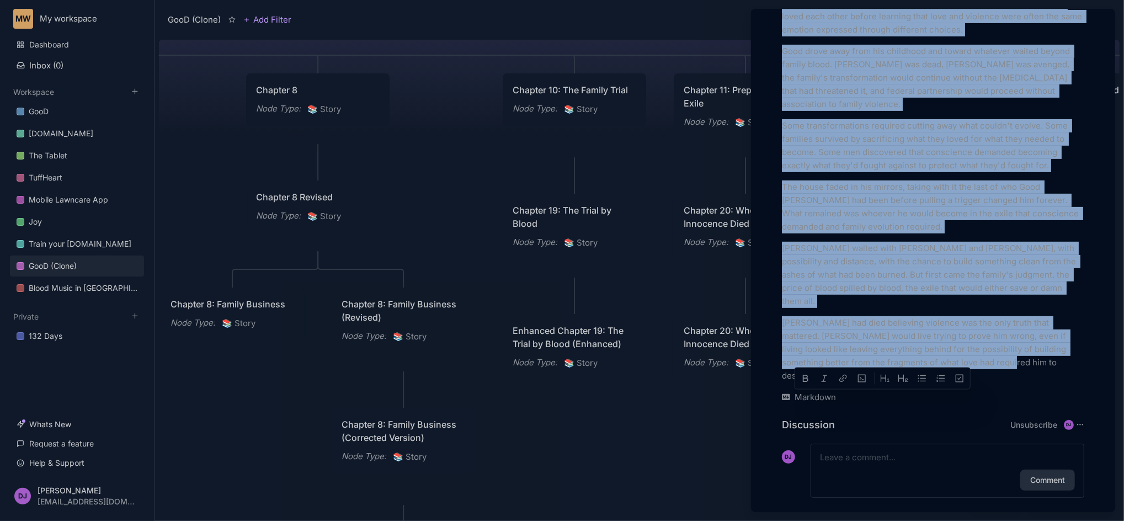
click at [853, 156] on p "Some transformations required cutting away what couldn't evolve. Some families …" at bounding box center [933, 145] width 302 height 53
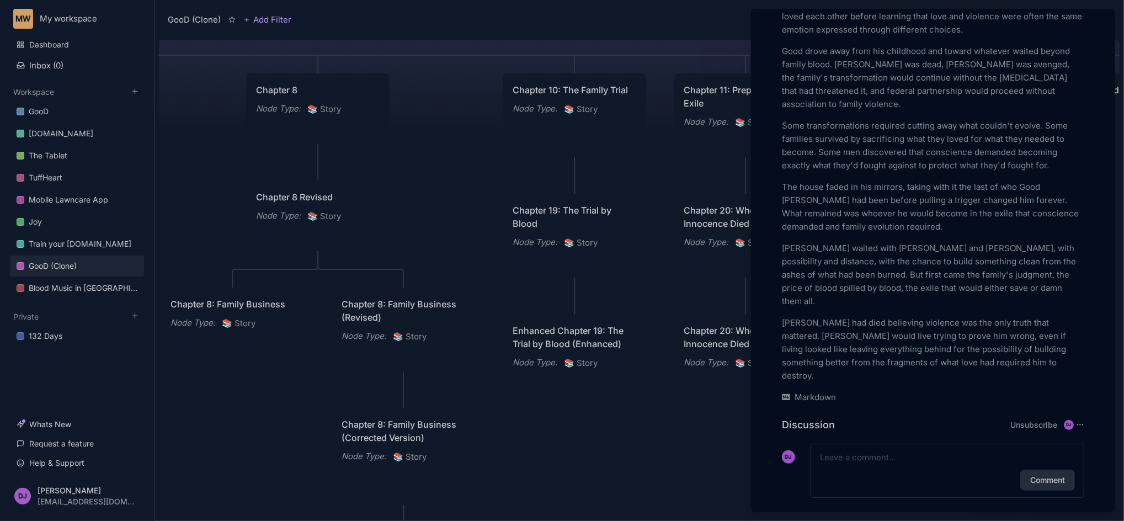
click at [649, 22] on div at bounding box center [562, 260] width 1124 height 521
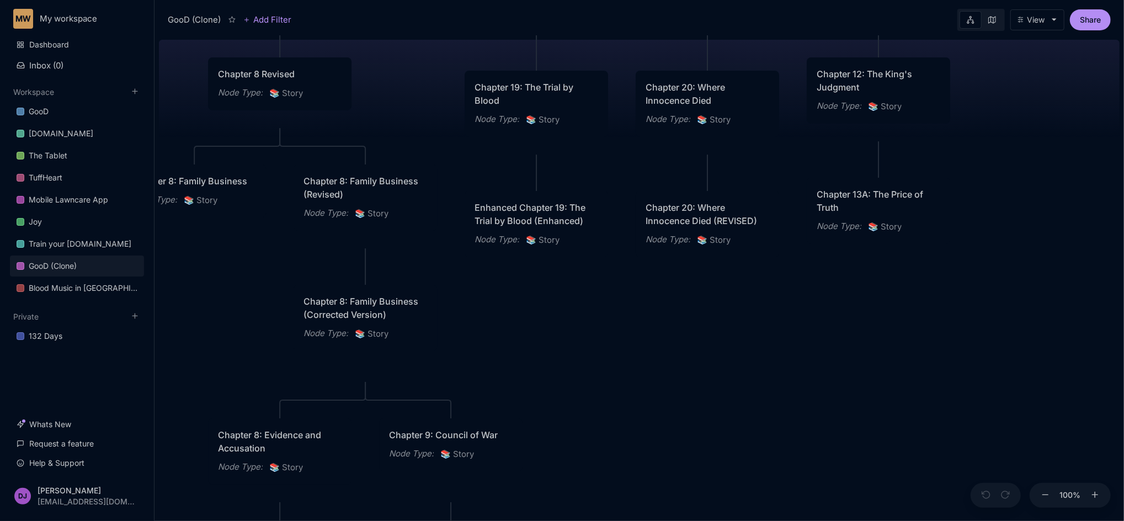
drag, startPoint x: 1072, startPoint y: 276, endPoint x: 1033, endPoint y: 154, distance: 128.3
click at [1033, 154] on div "GooD (Clone) PLOT Node Type : 💎 Epic Status : Done Plot Revised Node Type : 📚 S…" at bounding box center [639, 278] width 961 height 486
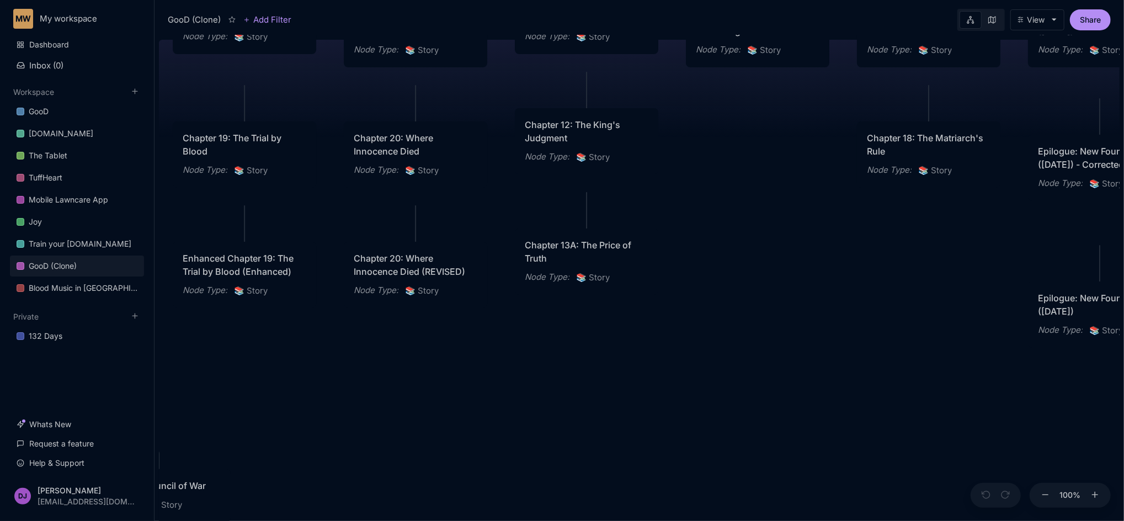
drag, startPoint x: 808, startPoint y: 435, endPoint x: 516, endPoint y: 486, distance: 296.3
click at [516, 486] on div "GooD (Clone) PLOT Node Type : 💎 Epic Status : Done Plot Revised Node Type : 📚 S…" at bounding box center [639, 278] width 961 height 486
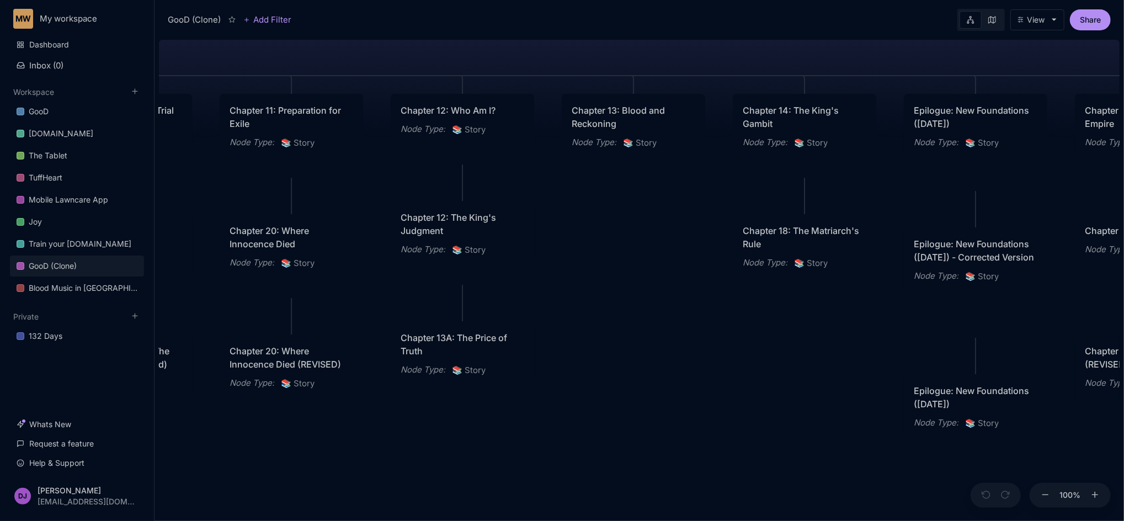
drag, startPoint x: 786, startPoint y: 342, endPoint x: 662, endPoint y: 434, distance: 154.5
click at [662, 434] on div "GooD (Clone) PLOT Node Type : 💎 Epic Status : Done Plot Revised Node Type : 📚 S…" at bounding box center [639, 278] width 961 height 486
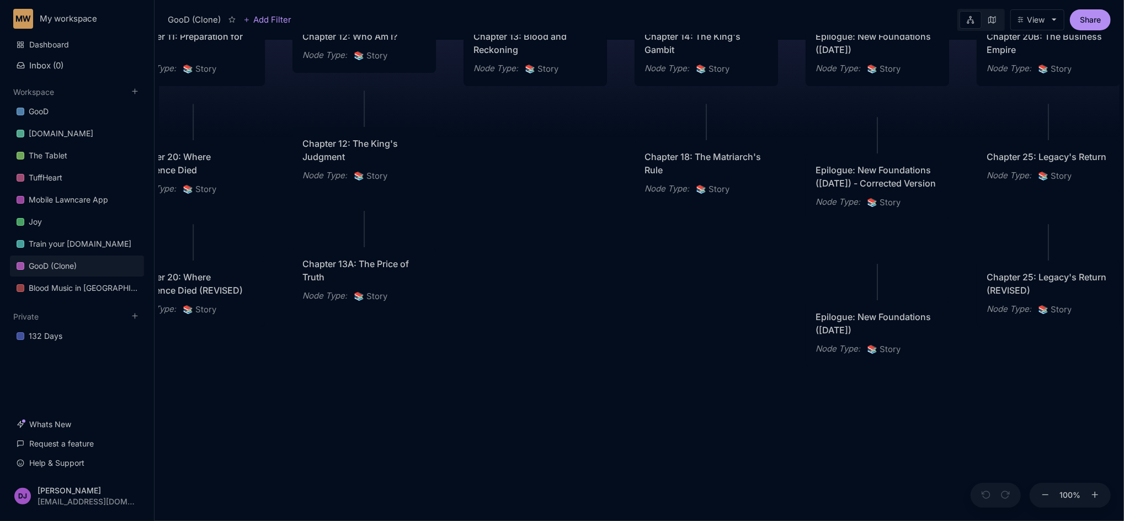
drag, startPoint x: 825, startPoint y: 408, endPoint x: 727, endPoint y: 334, distance: 122.9
click at [727, 334] on div "GooD (Clone) PLOT Node Type : 💎 Epic Status : Done Plot Revised Node Type : 📚 S…" at bounding box center [639, 278] width 961 height 486
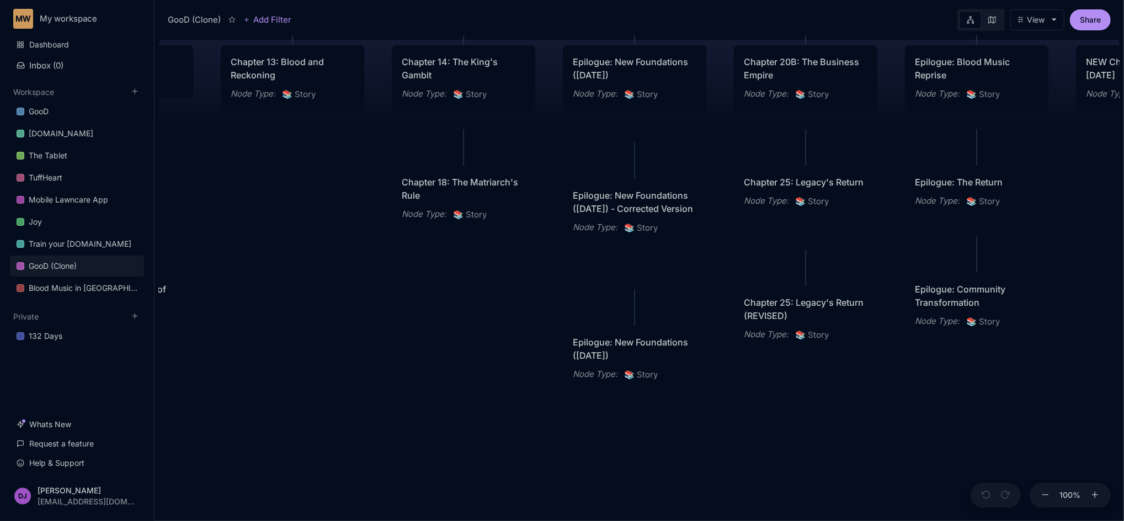
drag, startPoint x: 727, startPoint y: 334, endPoint x: 388, endPoint y: 385, distance: 342.6
click at [388, 385] on div "GooD (Clone) PLOT Node Type : 💎 Epic Status : Done Plot Revised Node Type : 📚 S…" at bounding box center [639, 278] width 961 height 486
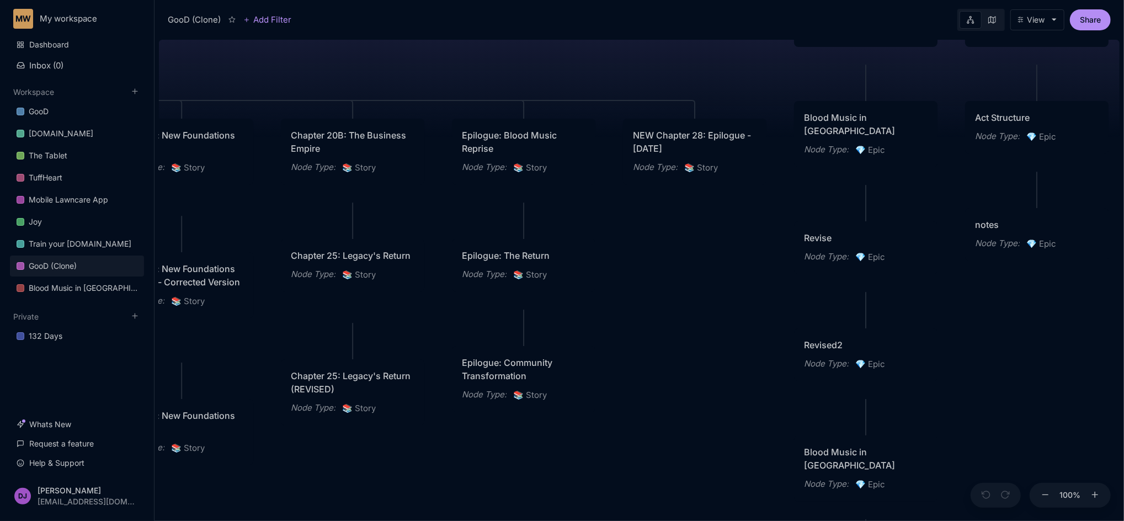
drag, startPoint x: 1044, startPoint y: 318, endPoint x: 687, endPoint y: 366, distance: 360.2
click at [687, 366] on div "GooD (Clone) PLOT Node Type : 💎 Epic Status : Done Plot Revised Node Type : 📚 S…" at bounding box center [639, 278] width 961 height 486
click at [1123, 354] on html "MW My workspace Dashboard Inbox ( 0 ) Workspace GooD Sizemic.com The Tablet Tuf…" at bounding box center [562, 260] width 1124 height 521
click at [1064, 345] on div "GooD (Clone) PLOT Node Type : 💎 Epic Status : Done Plot Revised Node Type : 📚 S…" at bounding box center [639, 278] width 961 height 486
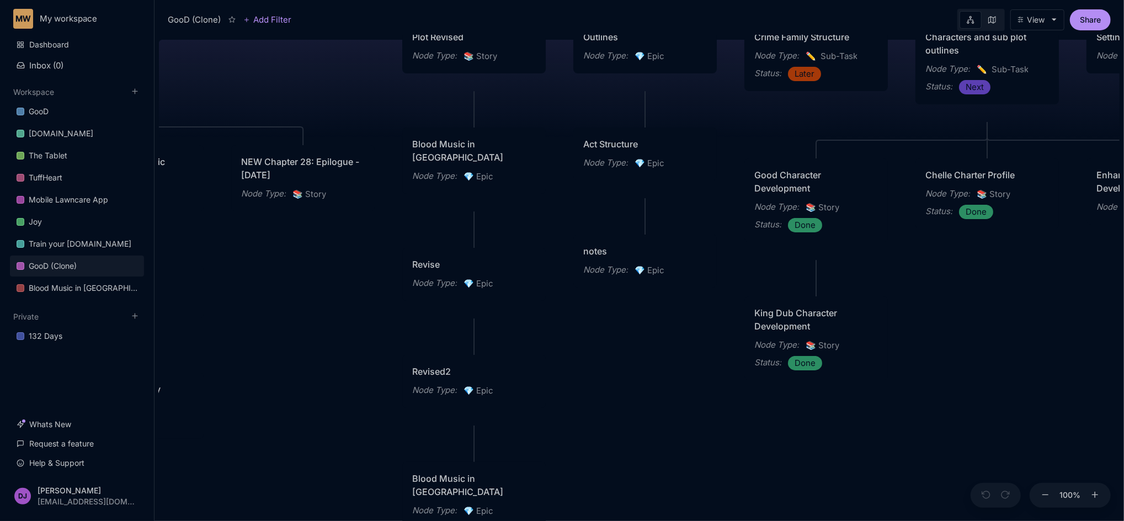
drag, startPoint x: 1081, startPoint y: 324, endPoint x: 689, endPoint y: 351, distance: 392.6
click at [689, 351] on div "GooD (Clone) PLOT Node Type : 💎 Epic Status : Done Plot Revised Node Type : 📚 S…" at bounding box center [639, 278] width 961 height 486
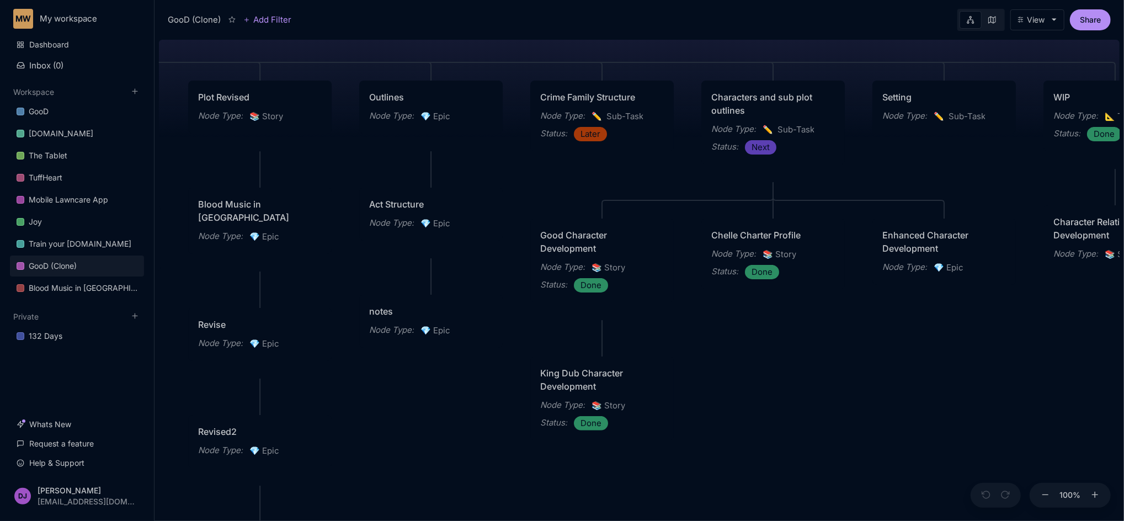
drag, startPoint x: 1089, startPoint y: 348, endPoint x: 875, endPoint y: 408, distance: 222.4
click at [875, 408] on div "GooD (Clone) PLOT Node Type : 💎 Epic Status : Done Plot Revised Node Type : 📚 S…" at bounding box center [639, 278] width 961 height 486
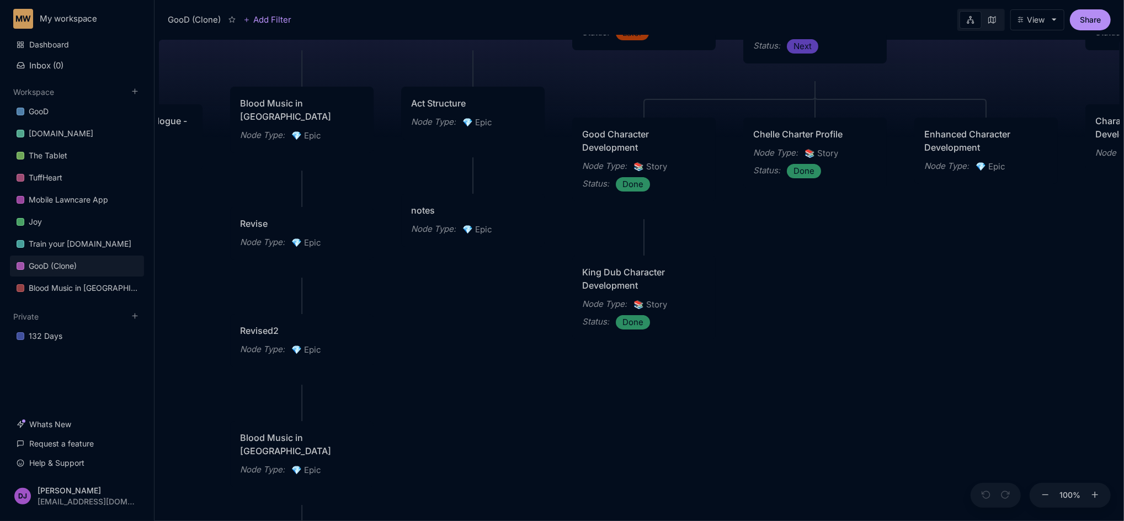
drag, startPoint x: 991, startPoint y: 407, endPoint x: 1033, endPoint y: 306, distance: 109.3
click at [1033, 306] on div "GooD (Clone) PLOT Node Type : 💎 Epic Status : Done Plot Revised Node Type : 📚 S…" at bounding box center [639, 278] width 961 height 486
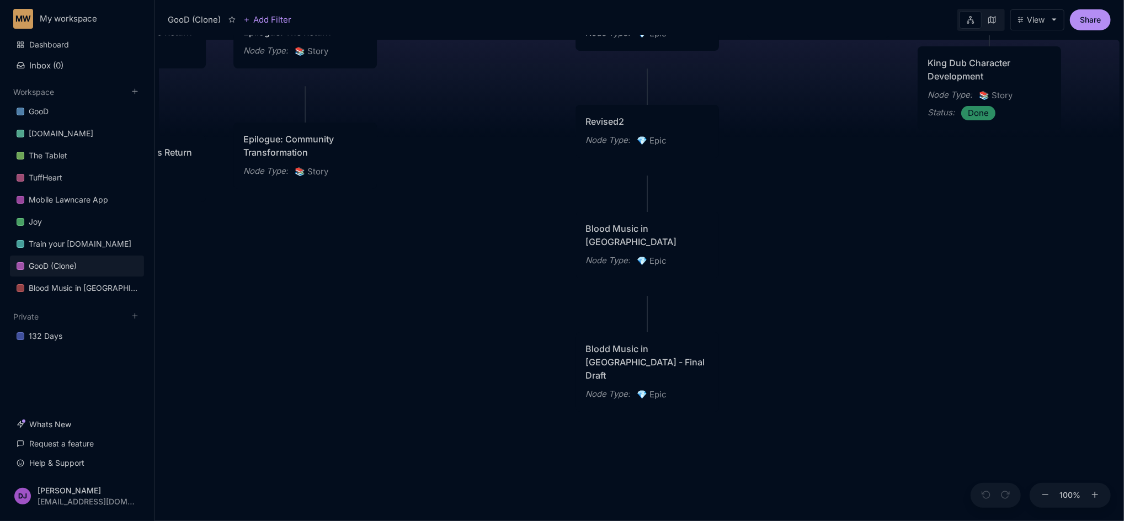
drag, startPoint x: 710, startPoint y: 419, endPoint x: 1054, endPoint y: 210, distance: 403.3
click at [1054, 210] on div "GooD (Clone) PLOT Node Type : 💎 Epic Status : Done Plot Revised Node Type : 📚 S…" at bounding box center [639, 278] width 961 height 486
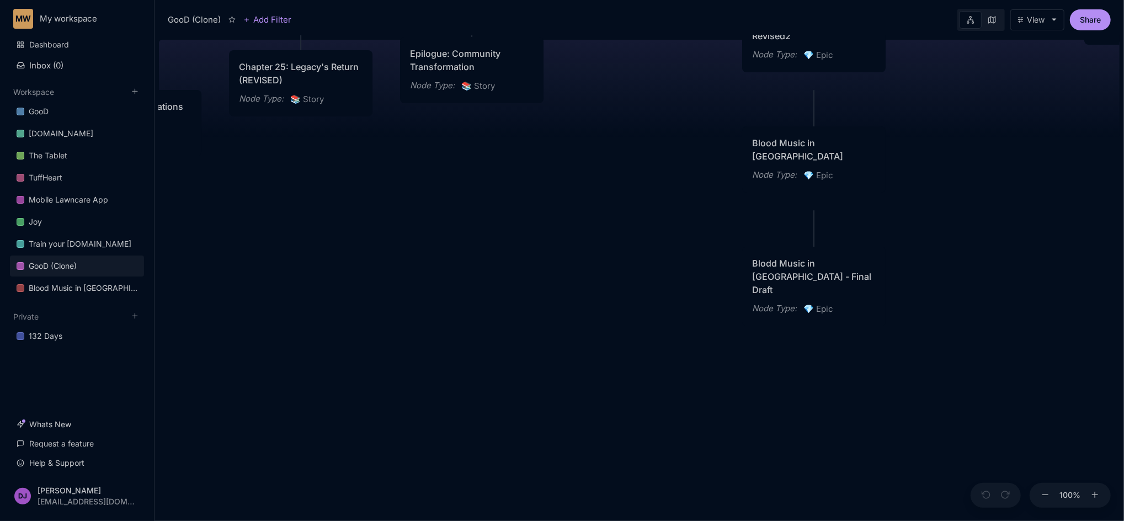
drag, startPoint x: 377, startPoint y: 345, endPoint x: 550, endPoint y: 257, distance: 194.4
click at [550, 257] on div "GooD (Clone) PLOT Node Type : 💎 Epic Status : Done Plot Revised Node Type : 📚 S…" at bounding box center [639, 278] width 961 height 486
